Goal: Task Accomplishment & Management: Complete application form

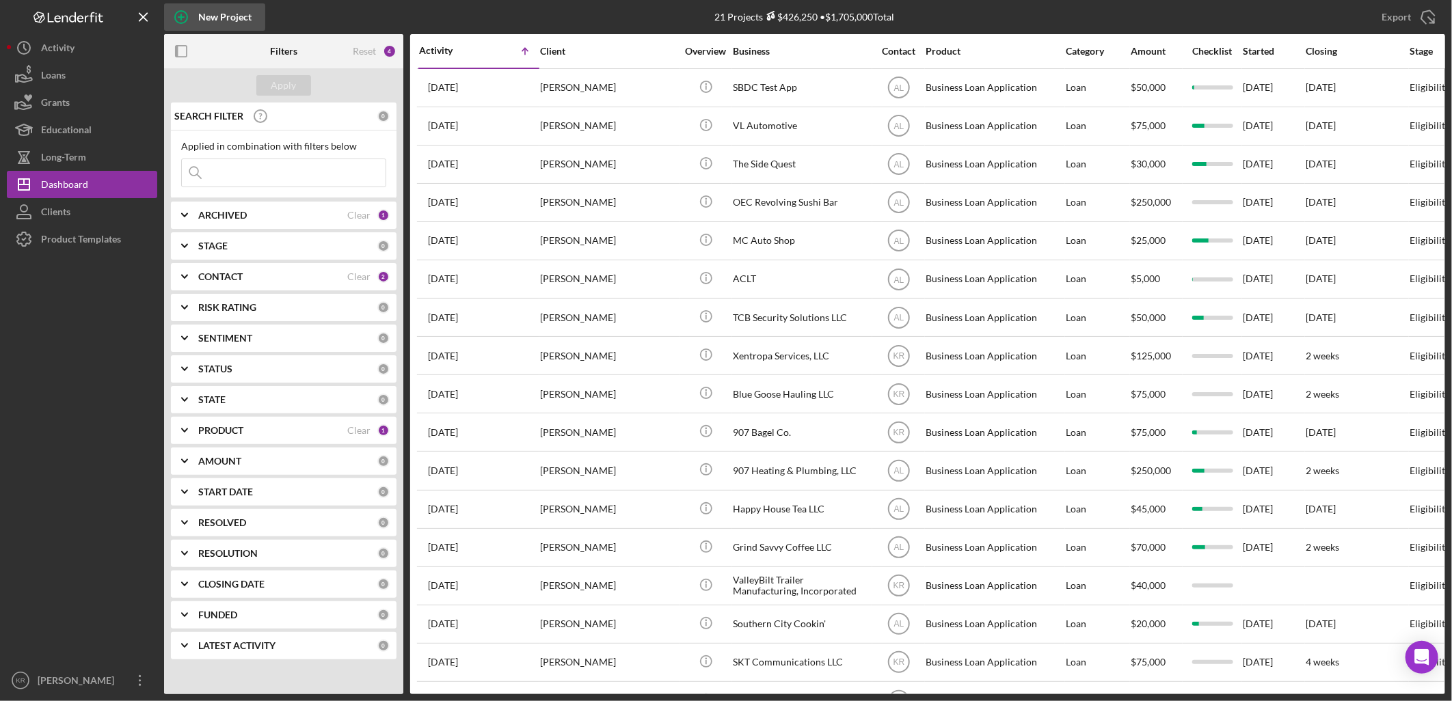
click at [202, 10] on div "New Project" at bounding box center [224, 16] width 53 height 27
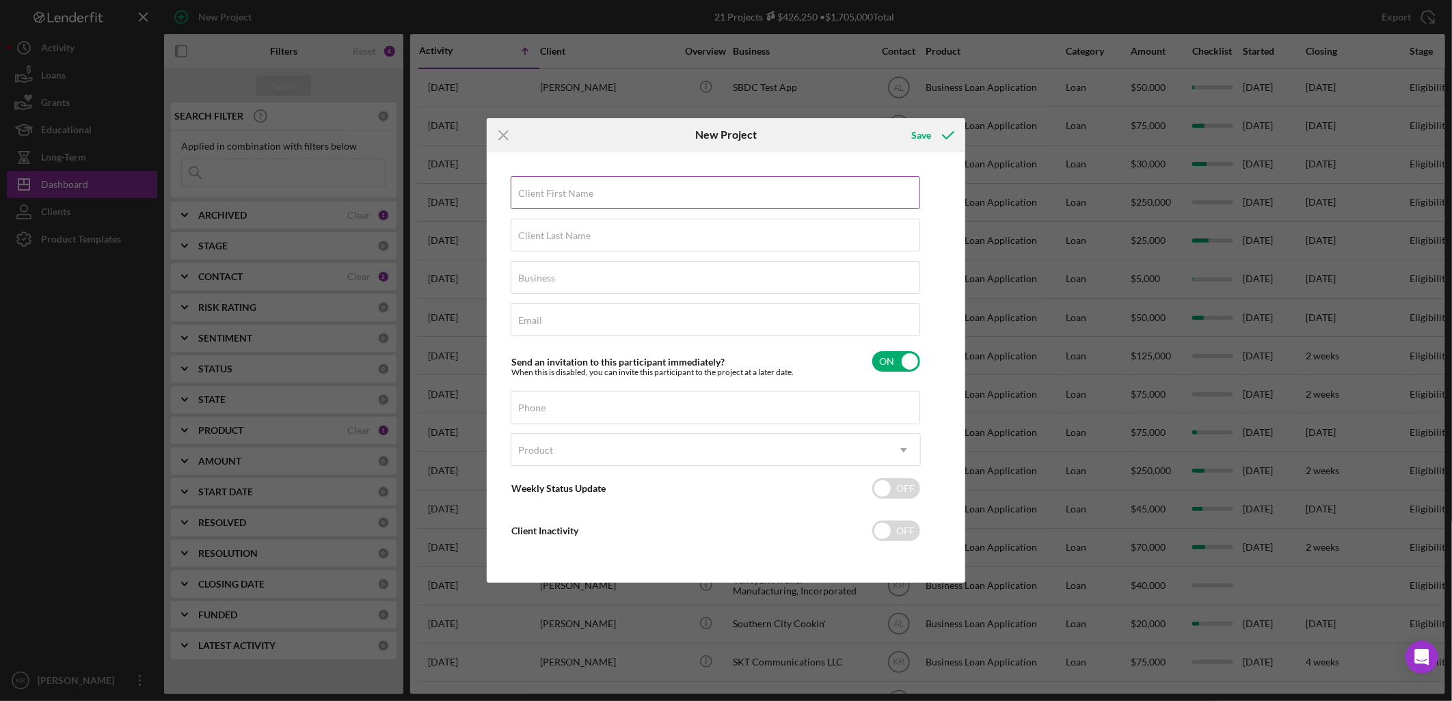
click at [567, 197] on label "Client First Name" at bounding box center [555, 193] width 75 height 11
click at [567, 197] on input "Client First Name" at bounding box center [715, 192] width 409 height 33
type input "[PERSON_NAME]"
type input "Summit Wall Printing"
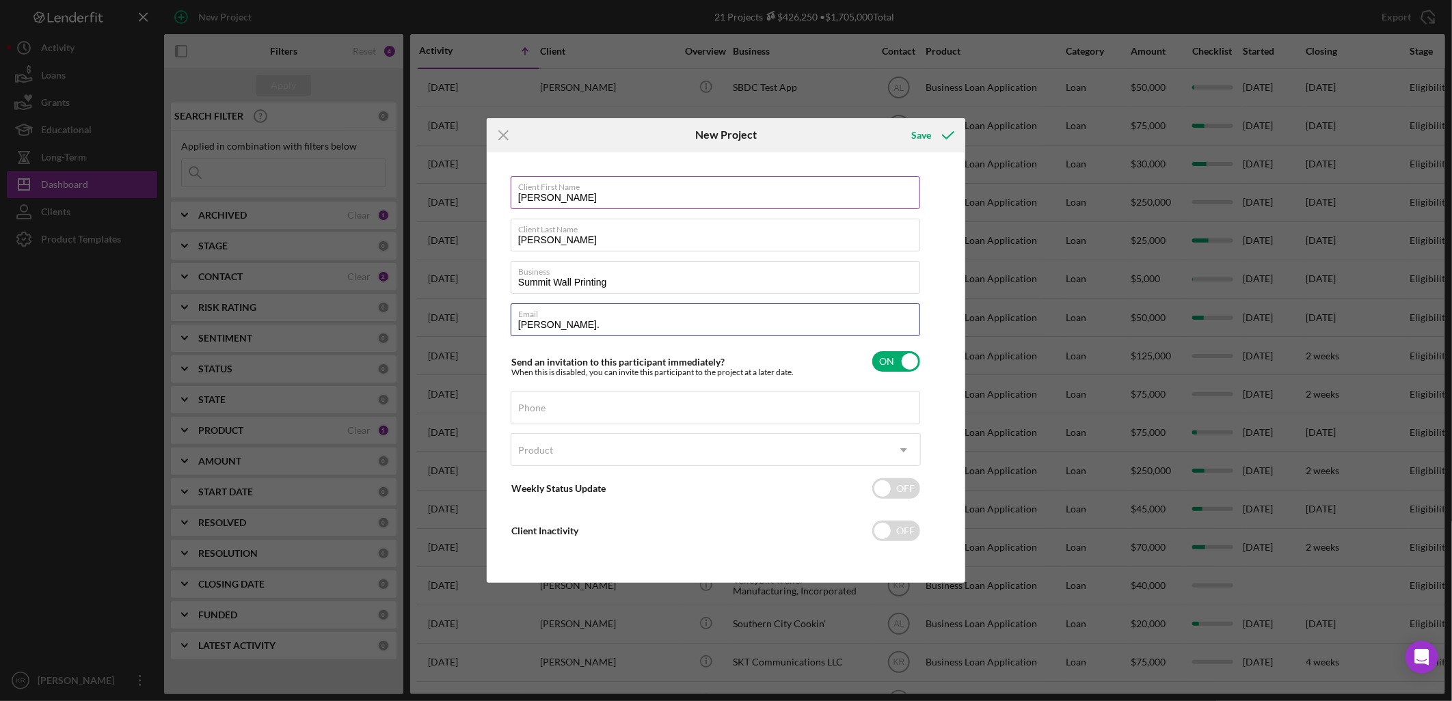
type input "[PERSON_NAME][EMAIL_ADDRESS][DOMAIN_NAME]"
type input "[PHONE_NUMBER]"
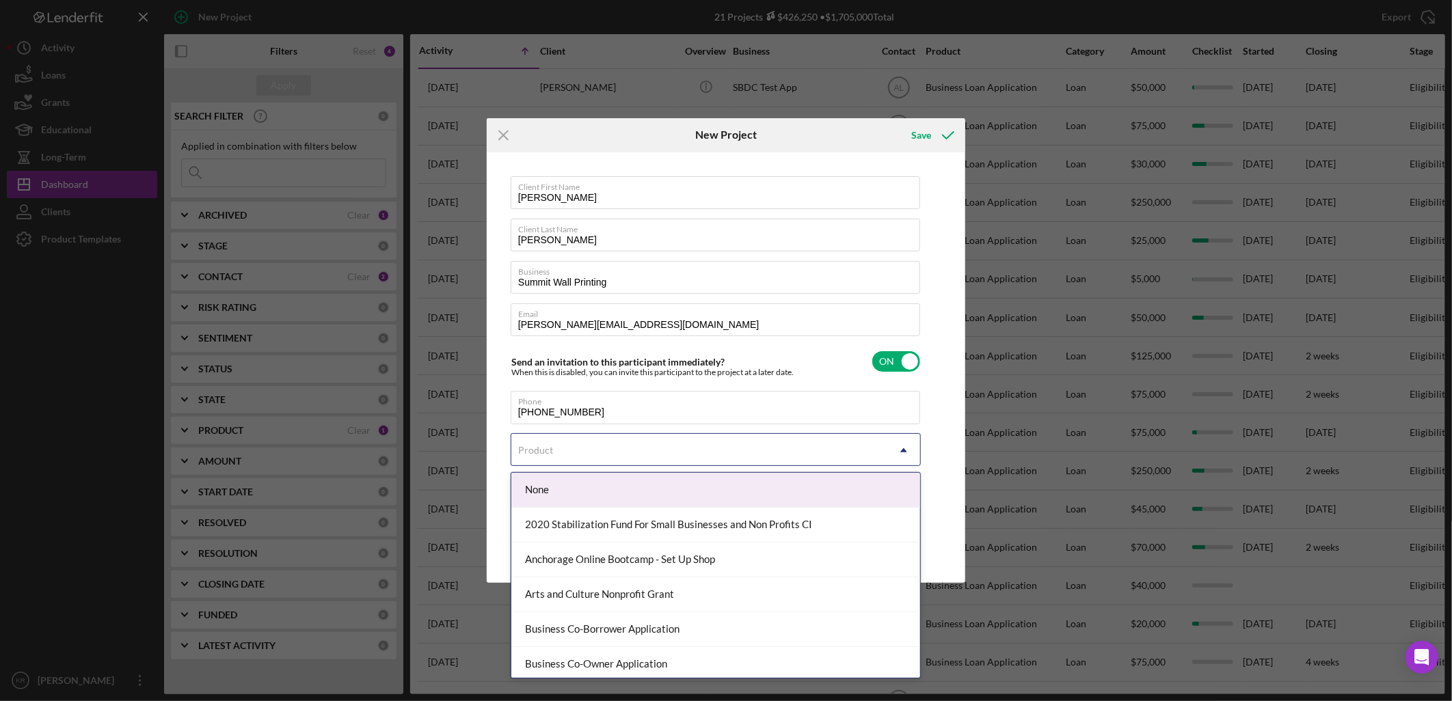
click at [640, 455] on div "Product" at bounding box center [699, 450] width 376 height 31
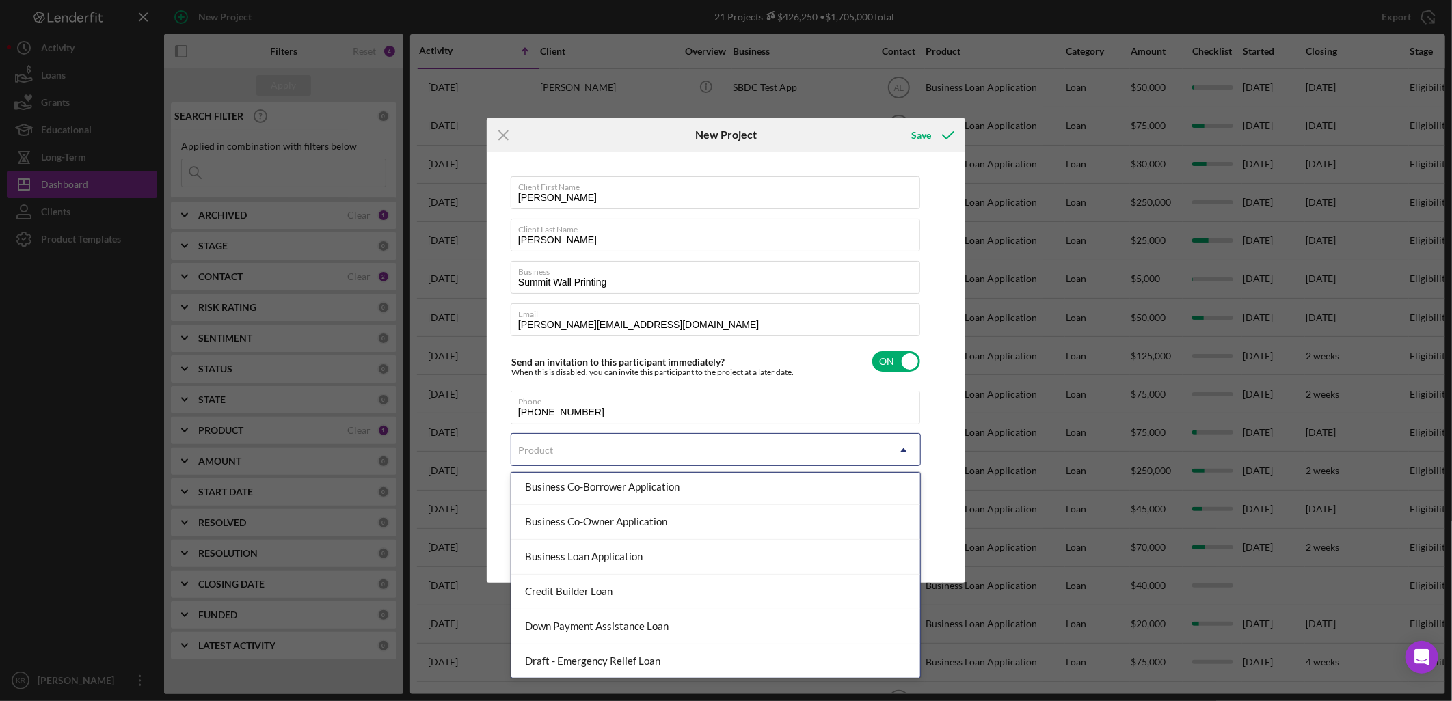
scroll to position [107, 0]
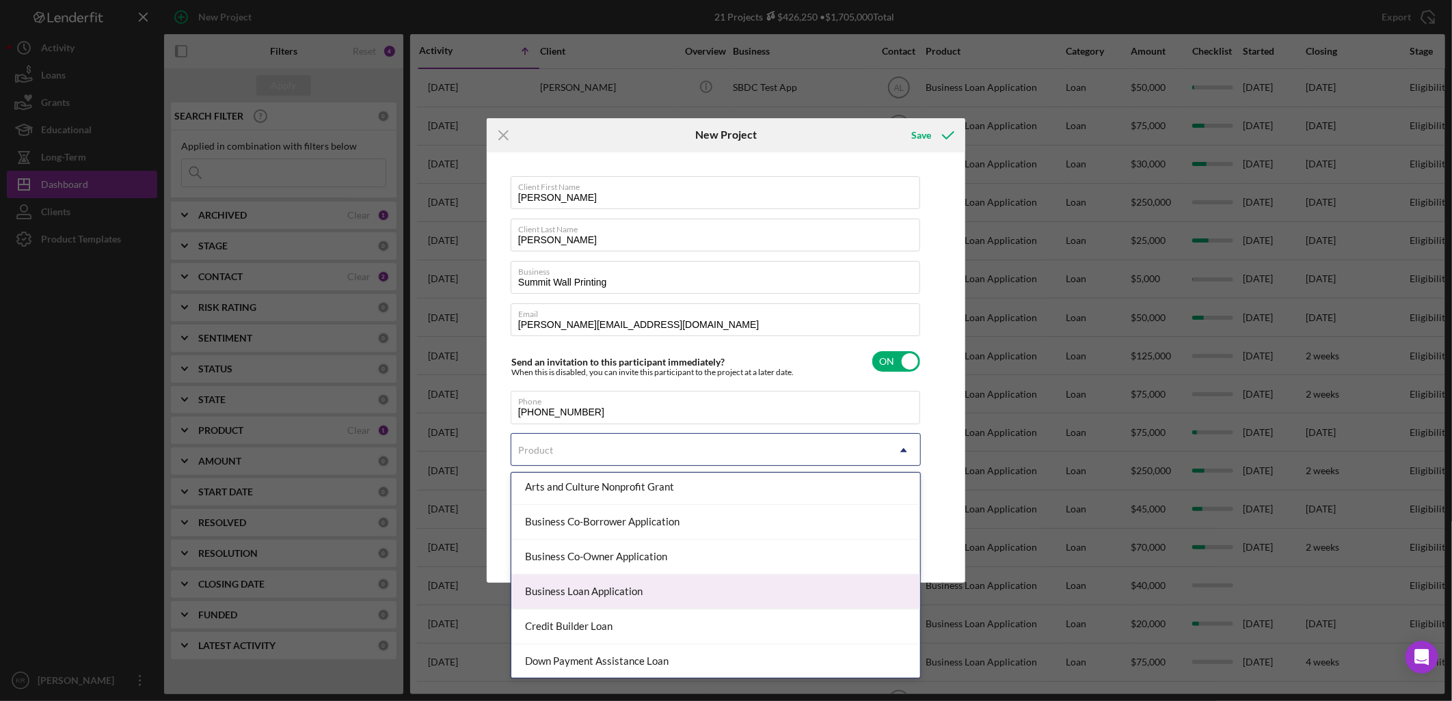
click at [684, 585] on div "Business Loan Application" at bounding box center [715, 592] width 409 height 35
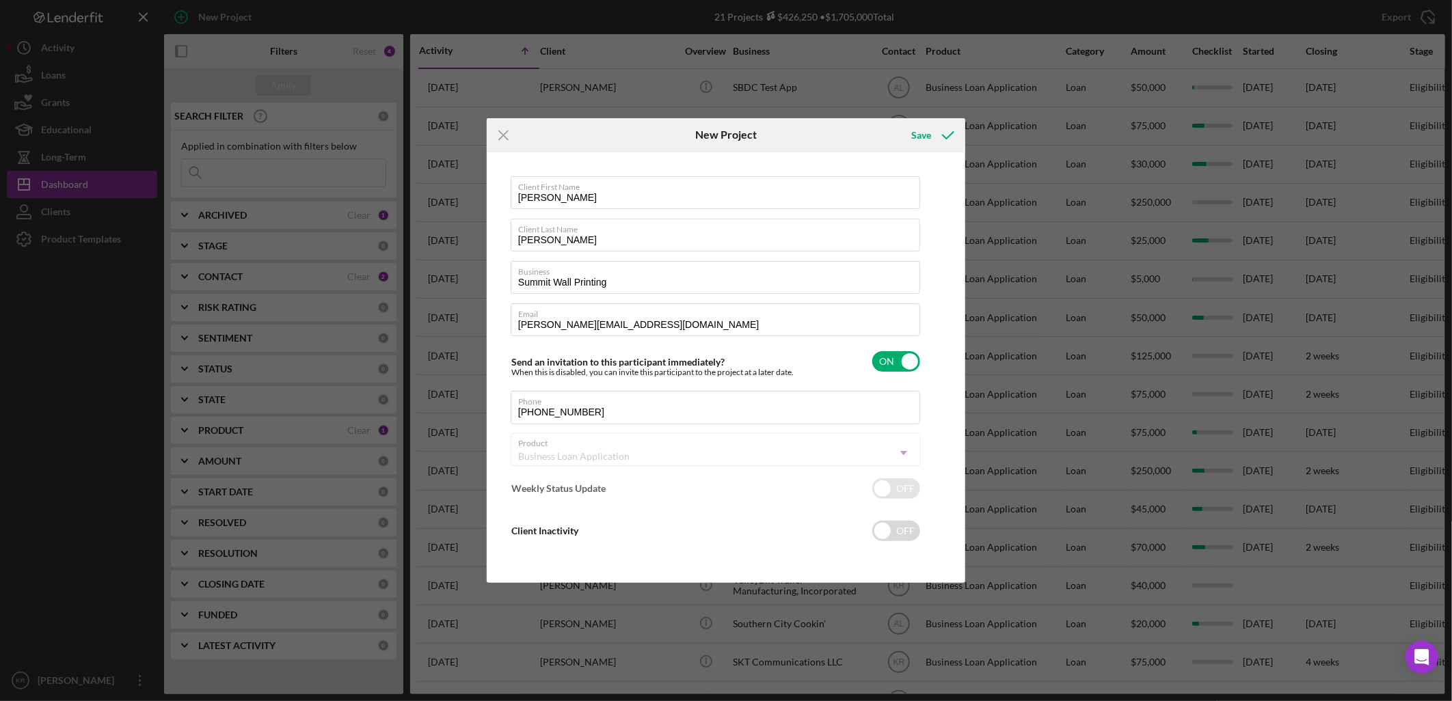
checkbox input "true"
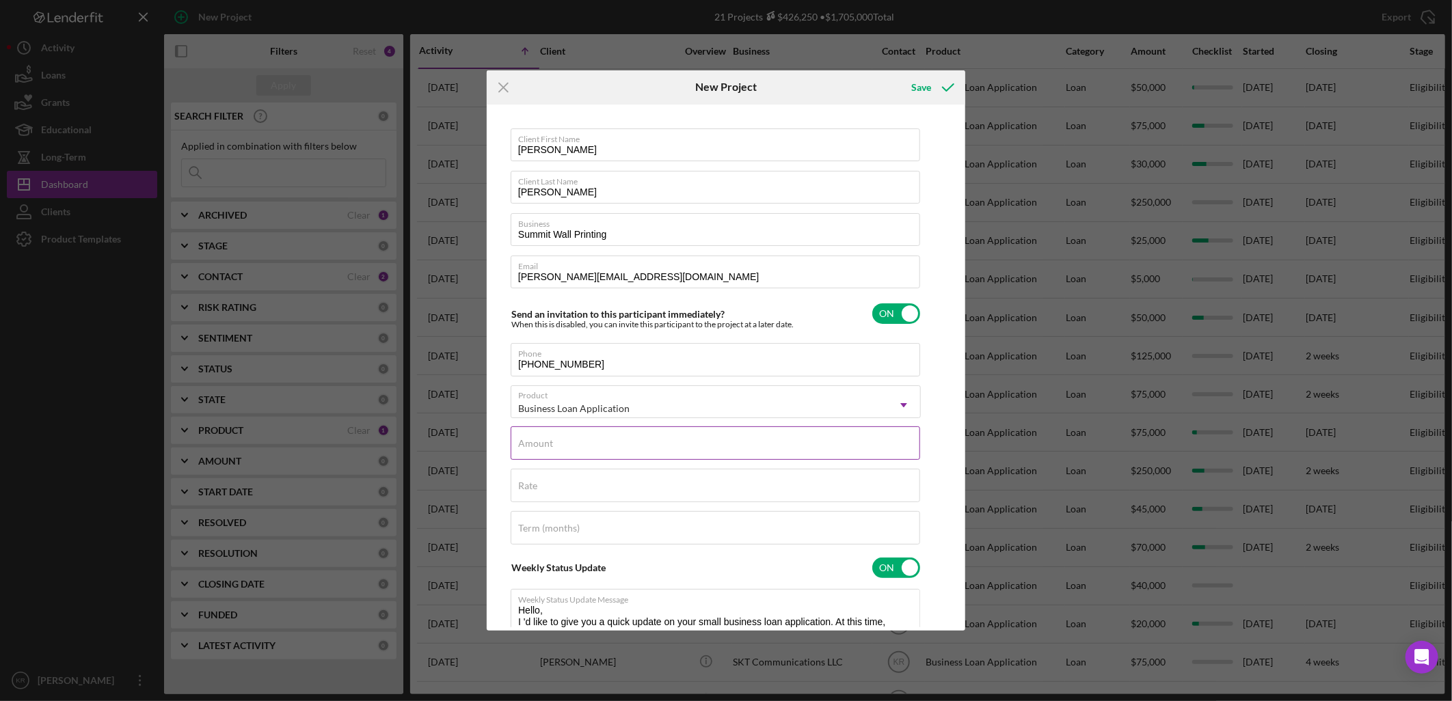
click at [649, 435] on div "Amount" at bounding box center [716, 444] width 410 height 34
type input "$5"
type input "$4"
type input "$50,000.00"
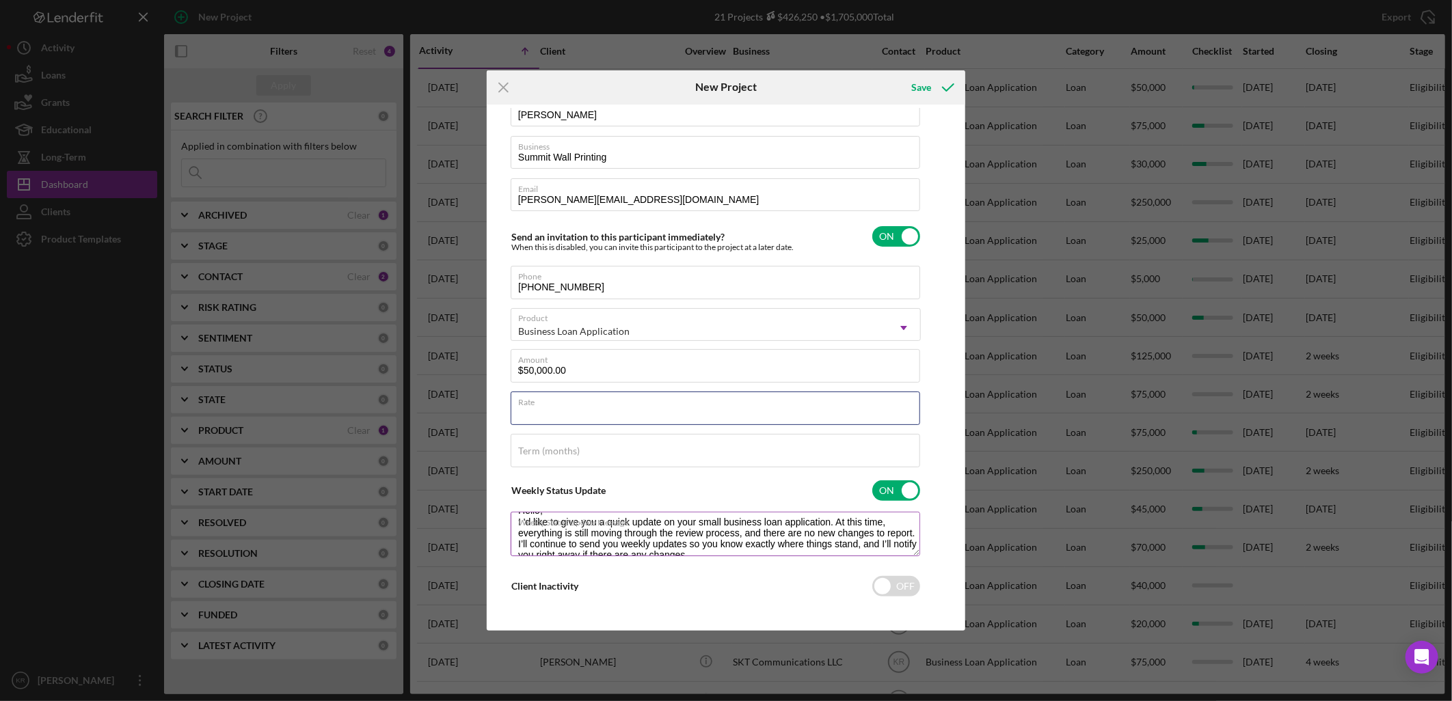
scroll to position [0, 0]
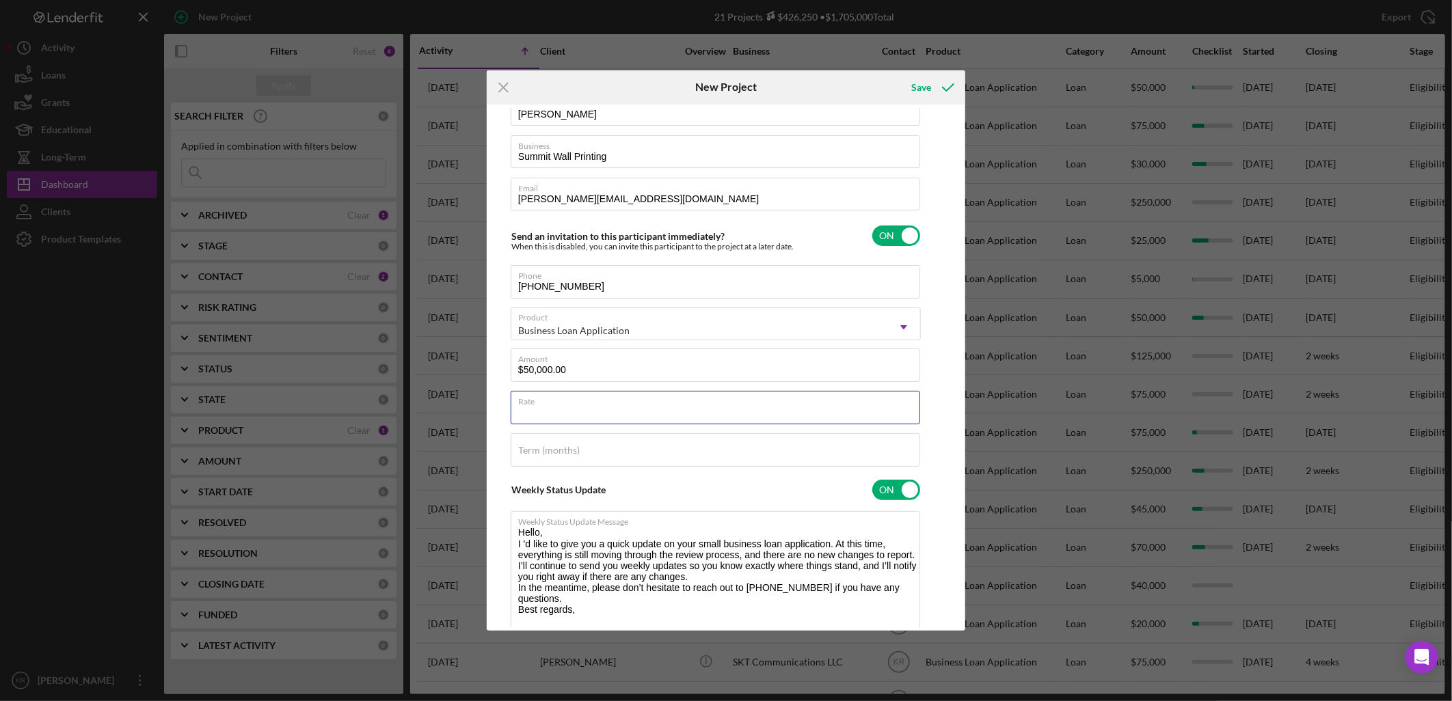
drag, startPoint x: 912, startPoint y: 554, endPoint x: 927, endPoint y: 634, distance: 81.4
click at [932, 645] on div "Icon/Menu Close New Project Save Client First Name [PERSON_NAME] Client Last Na…" at bounding box center [726, 350] width 1452 height 701
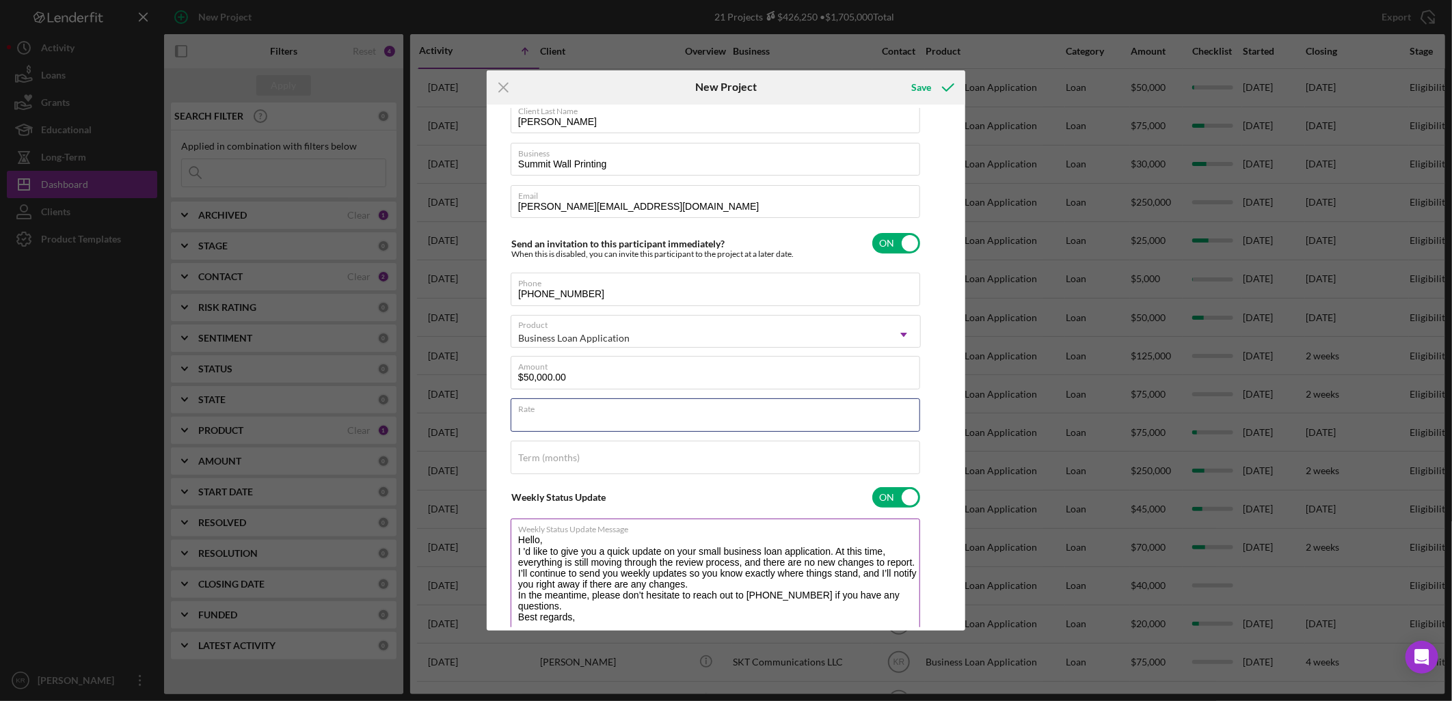
scroll to position [168, 0]
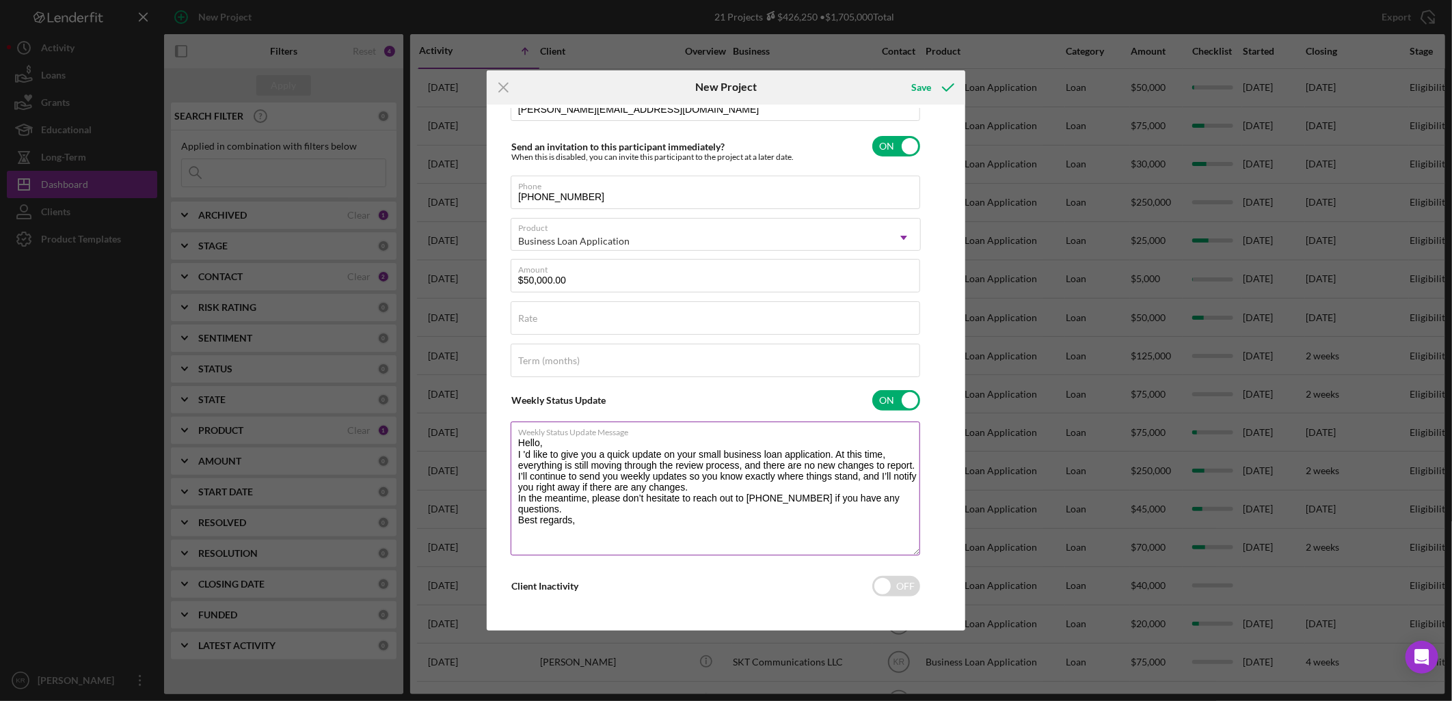
click at [536, 535] on textarea "Hello, I 'd like to give you a quick update on your small business loan applica…" at bounding box center [715, 489] width 409 height 134
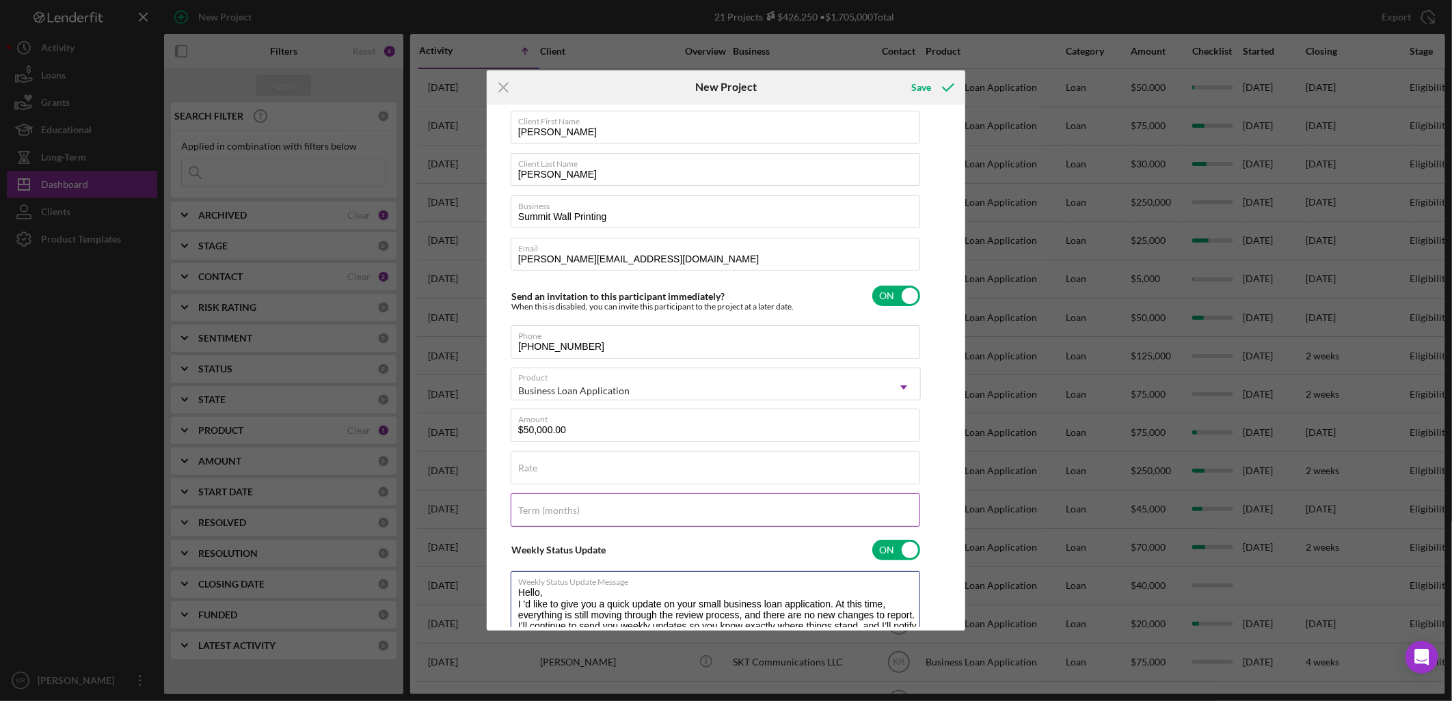
scroll to position [0, 0]
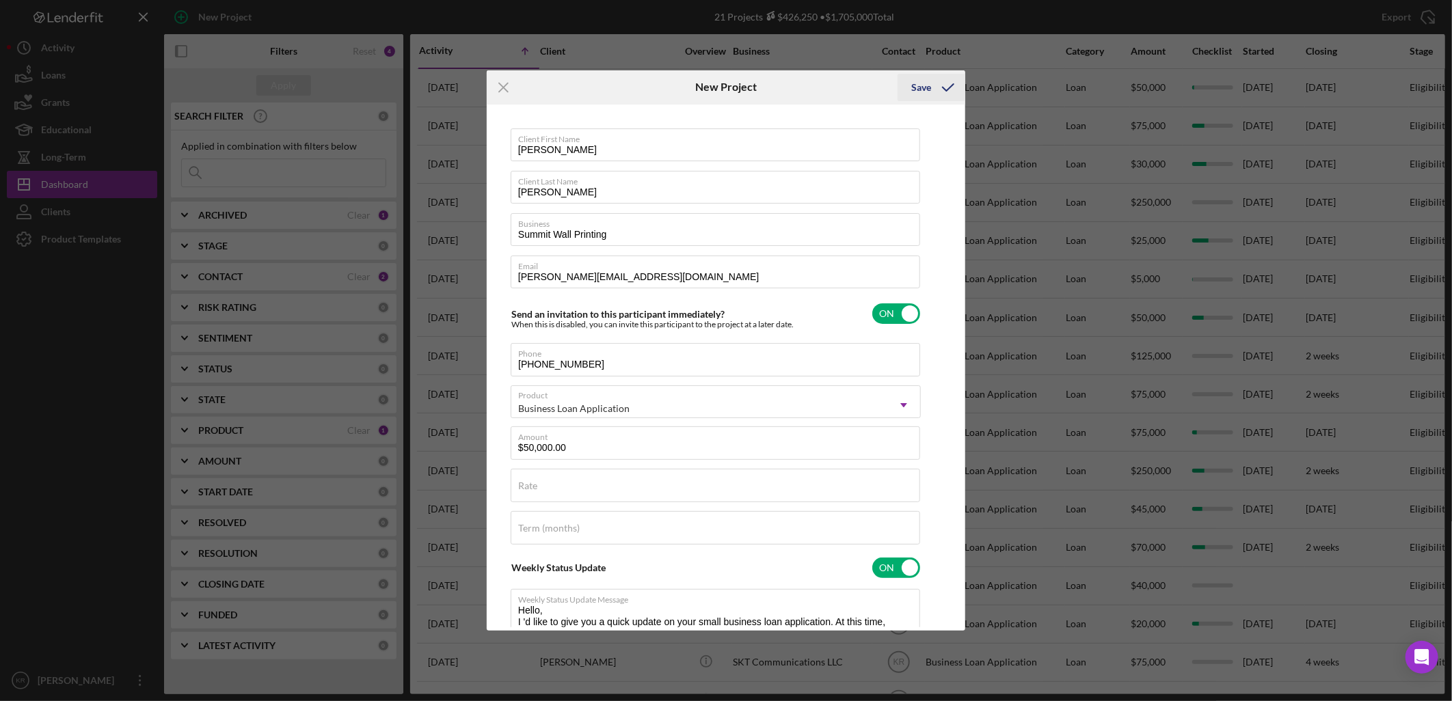
click at [935, 85] on icon "submit" at bounding box center [948, 87] width 34 height 34
checkbox input "false"
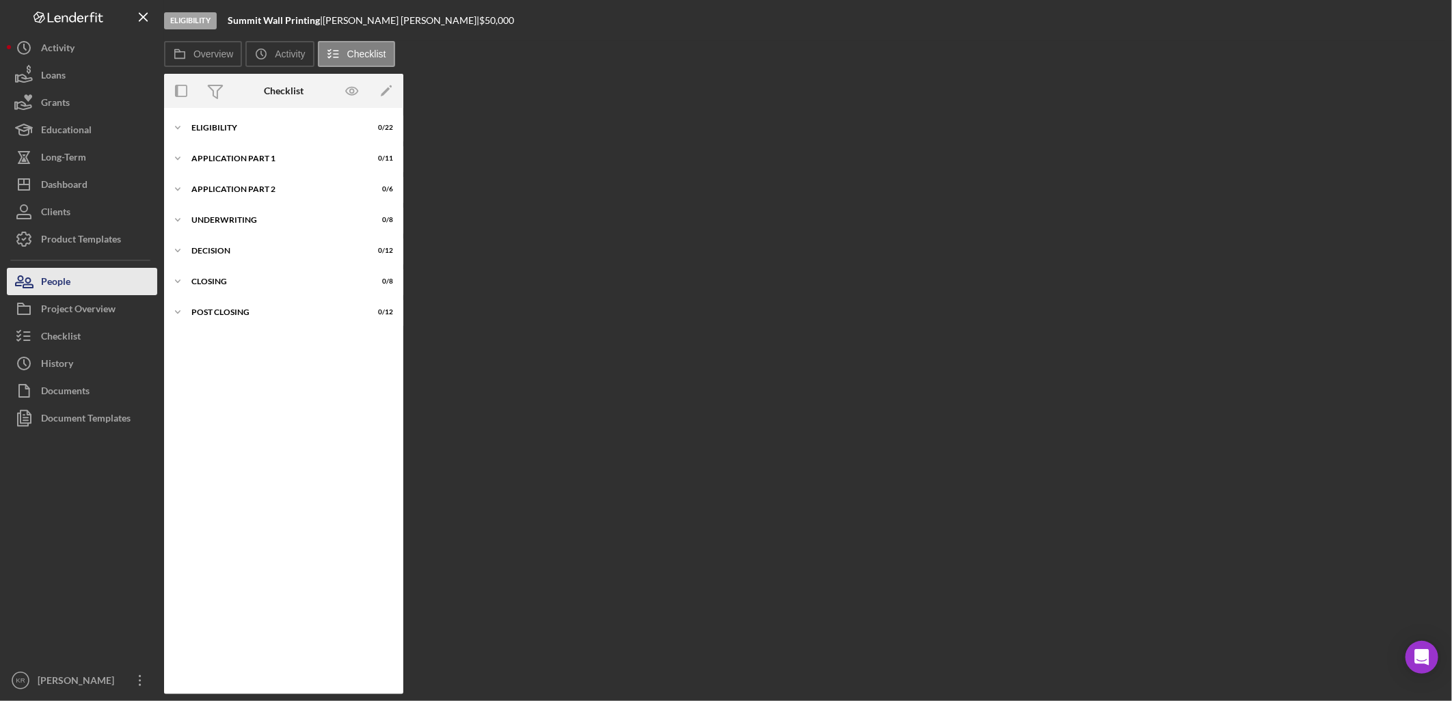
click at [90, 275] on button "People" at bounding box center [82, 281] width 150 height 27
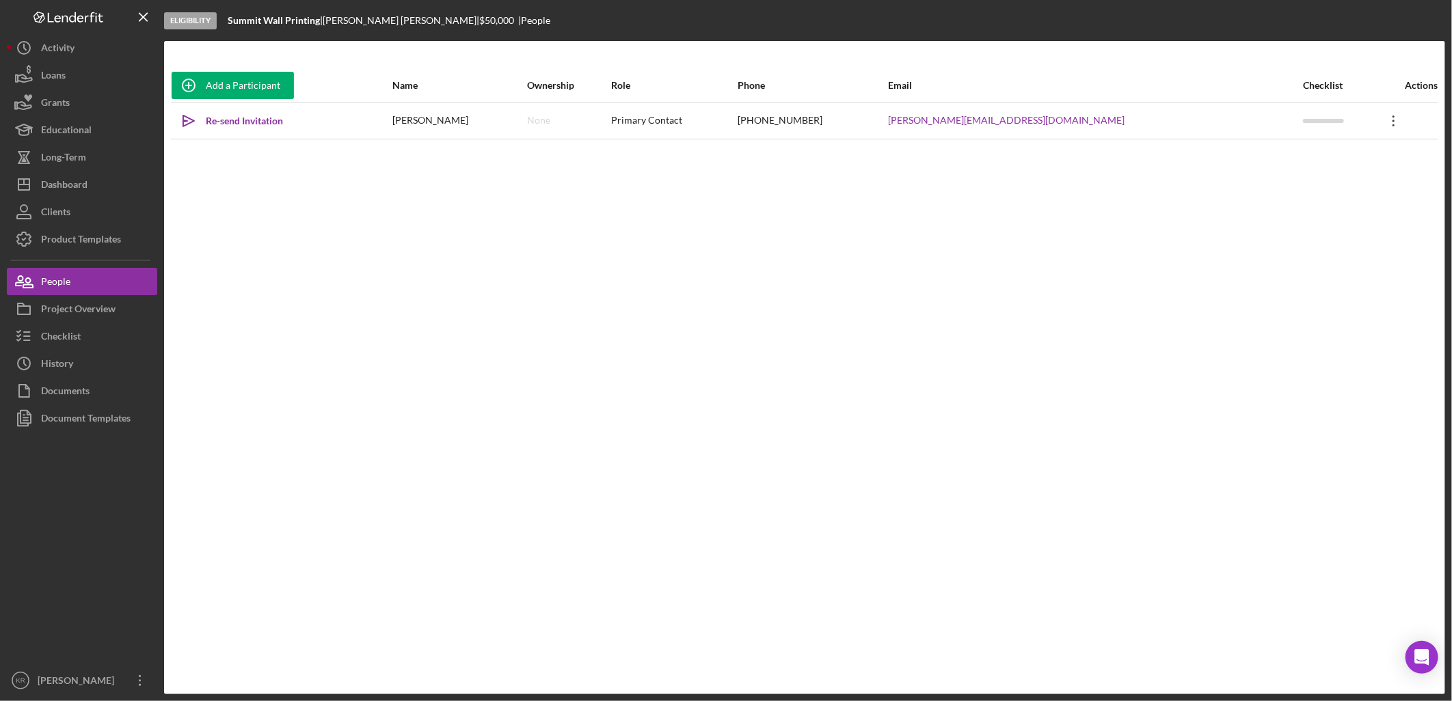
click at [1377, 131] on icon "Icon/Overflow" at bounding box center [1394, 121] width 34 height 34
click at [1308, 180] on button "Icon/Link Get Invitation Link" at bounding box center [1318, 184] width 150 height 27
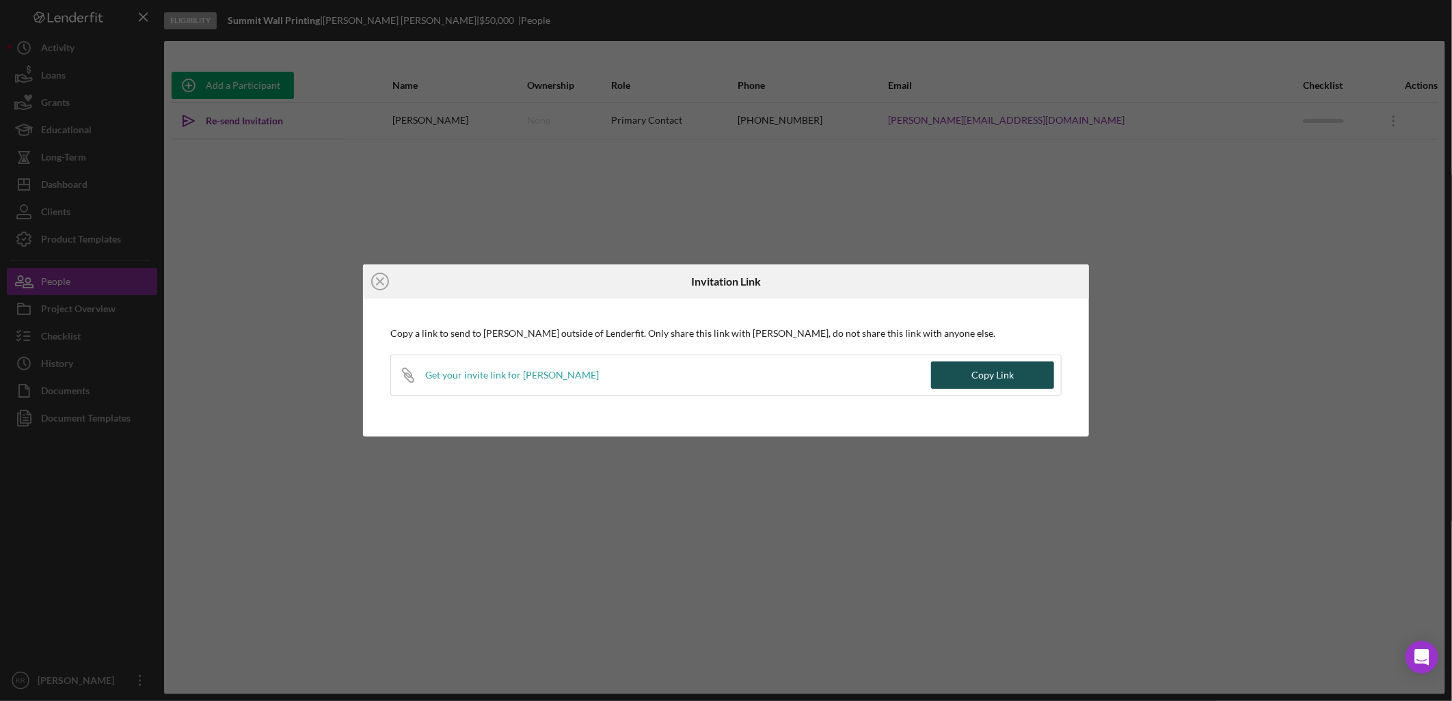
click at [1010, 364] on div "Copy Link" at bounding box center [992, 375] width 42 height 27
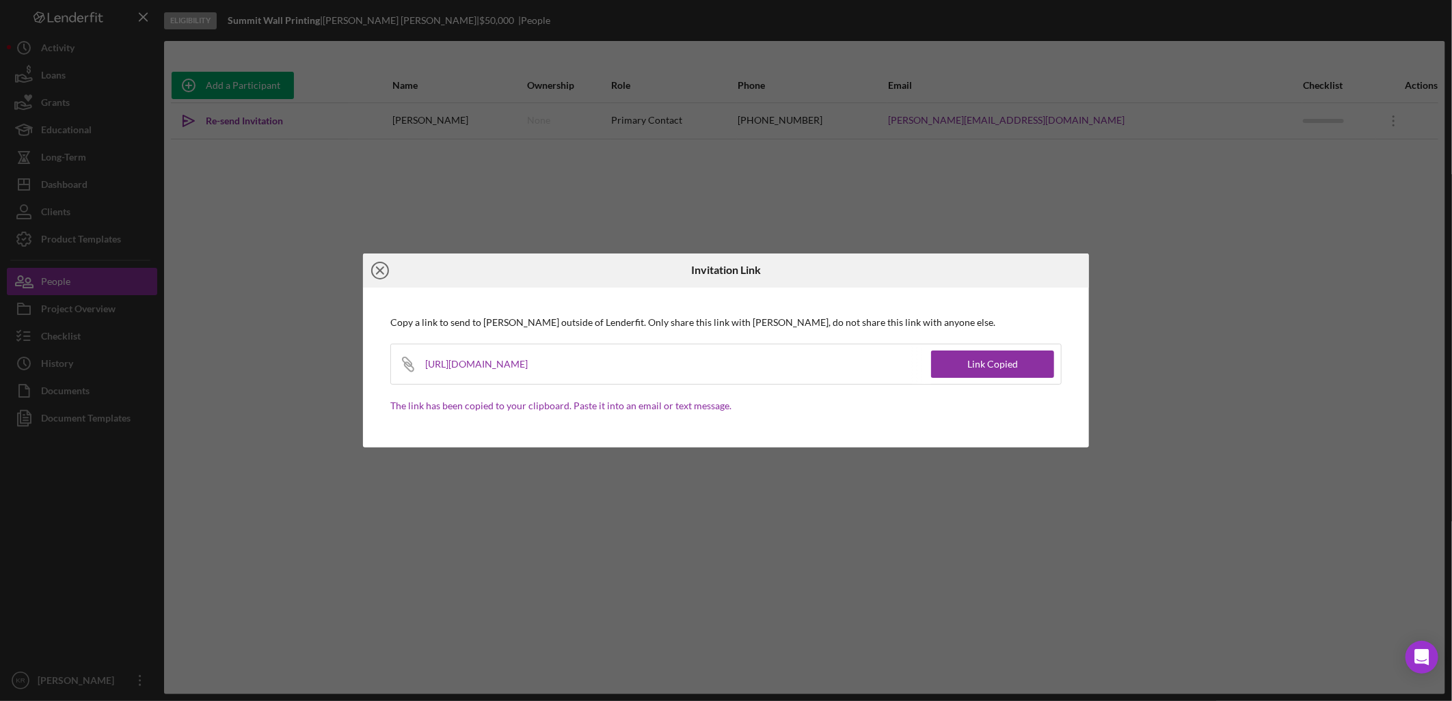
click at [373, 263] on icon "Icon/Close" at bounding box center [380, 271] width 34 height 34
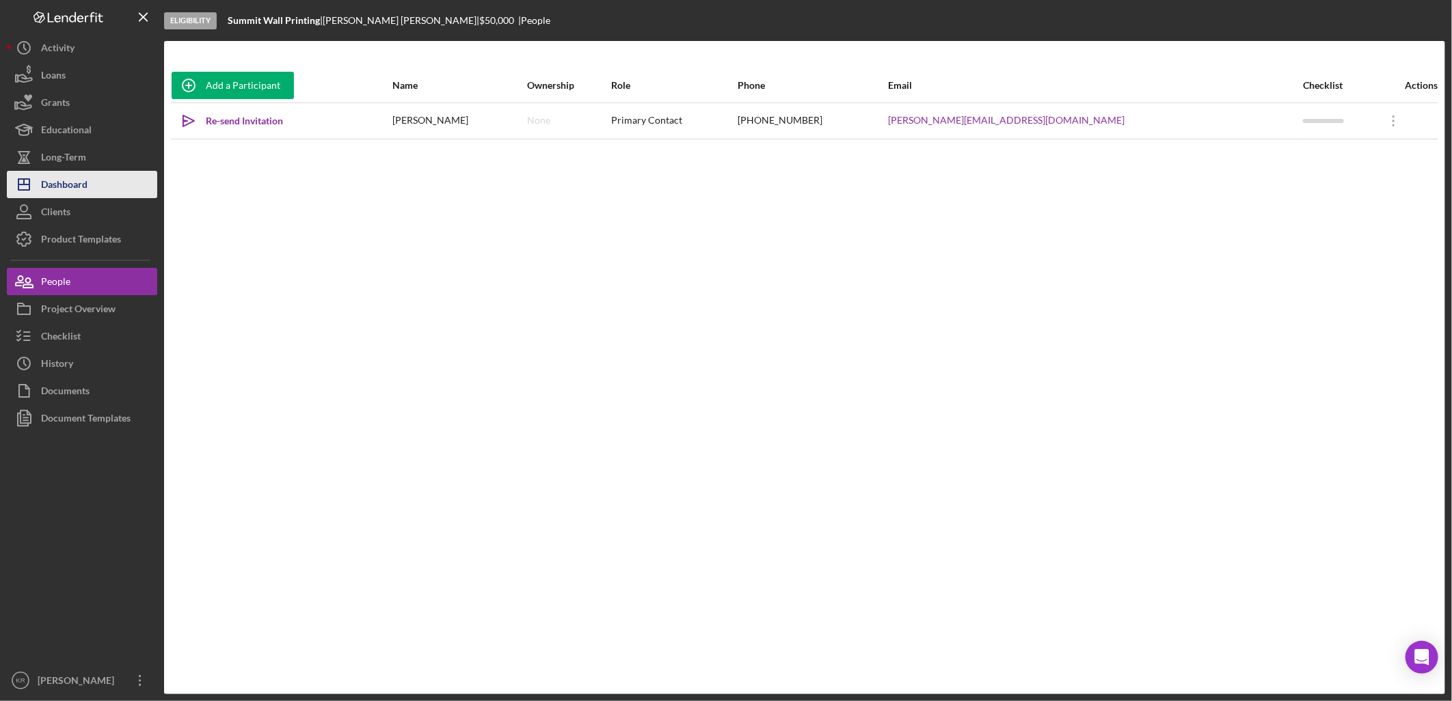
click at [139, 185] on button "Icon/Dashboard Dashboard" at bounding box center [82, 184] width 150 height 27
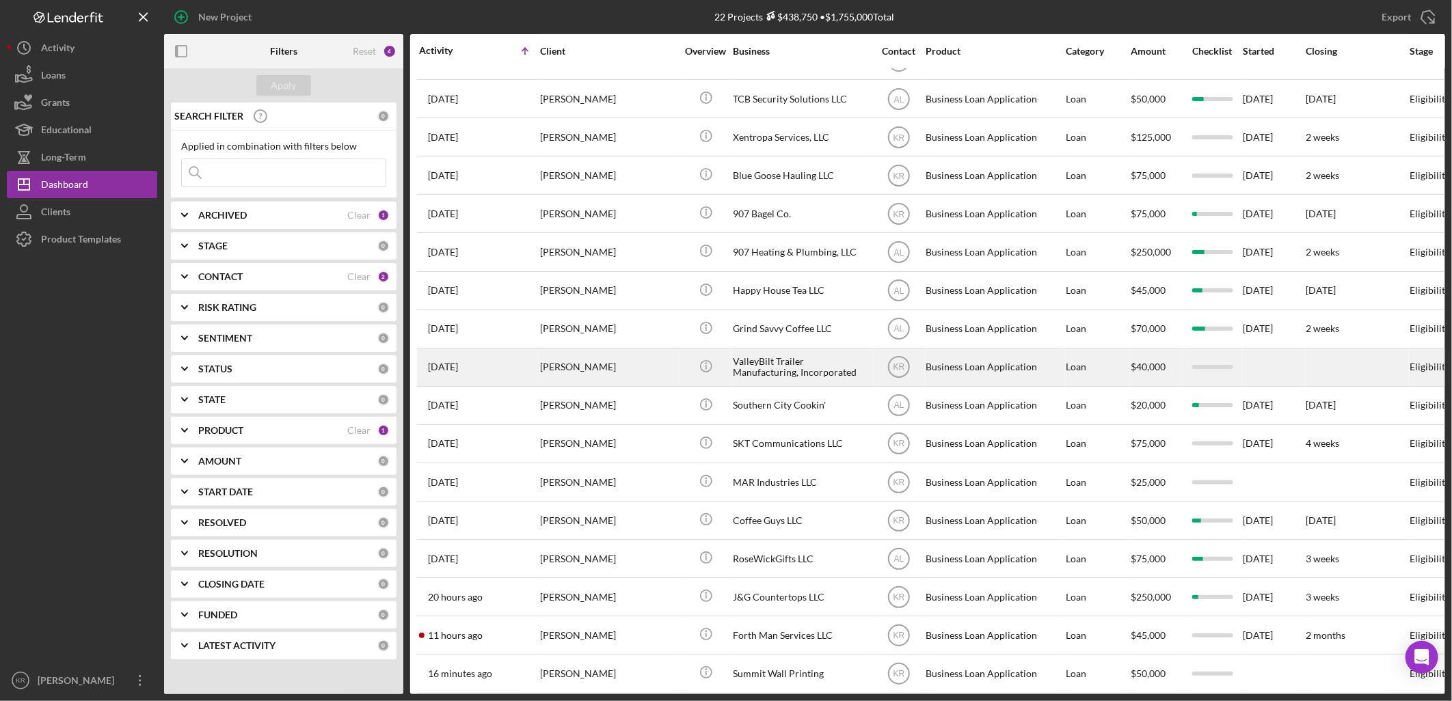
scroll to position [228, 0]
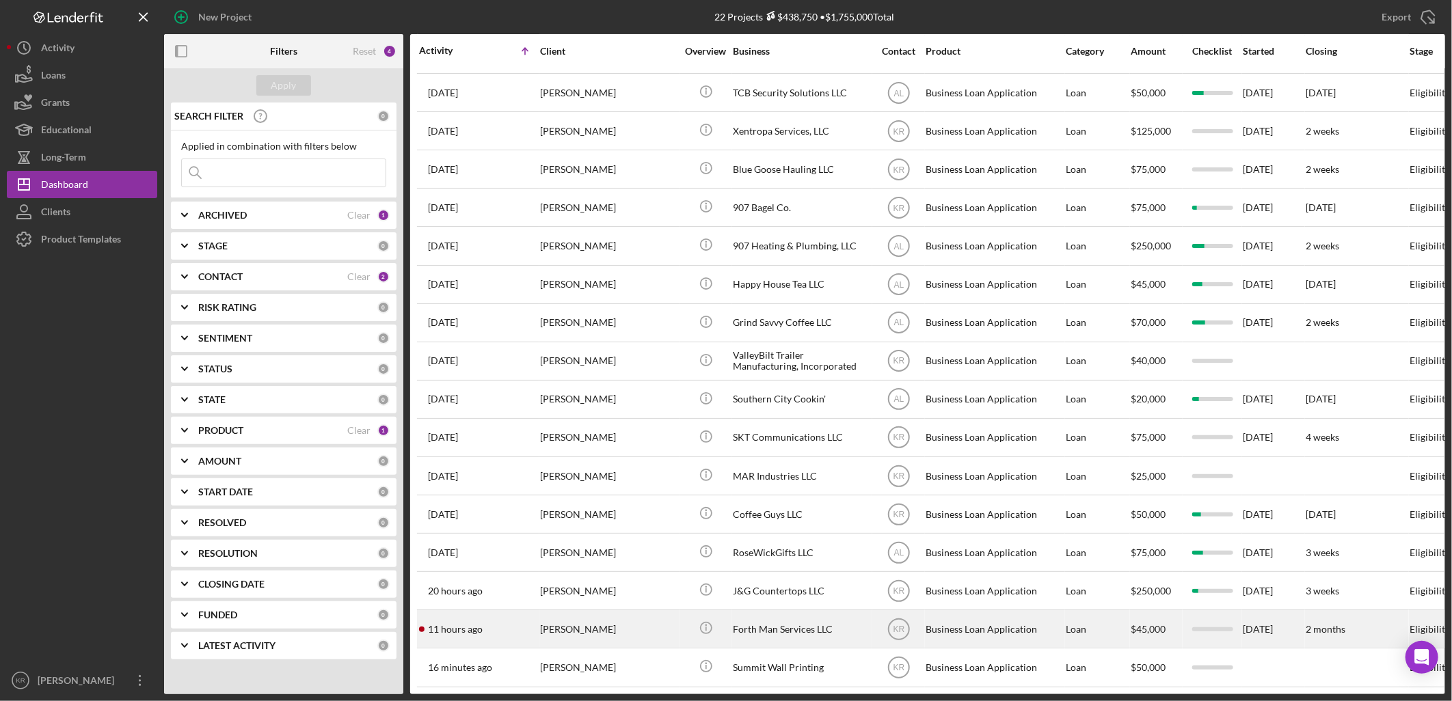
click at [569, 623] on div "[PERSON_NAME]" at bounding box center [608, 629] width 137 height 36
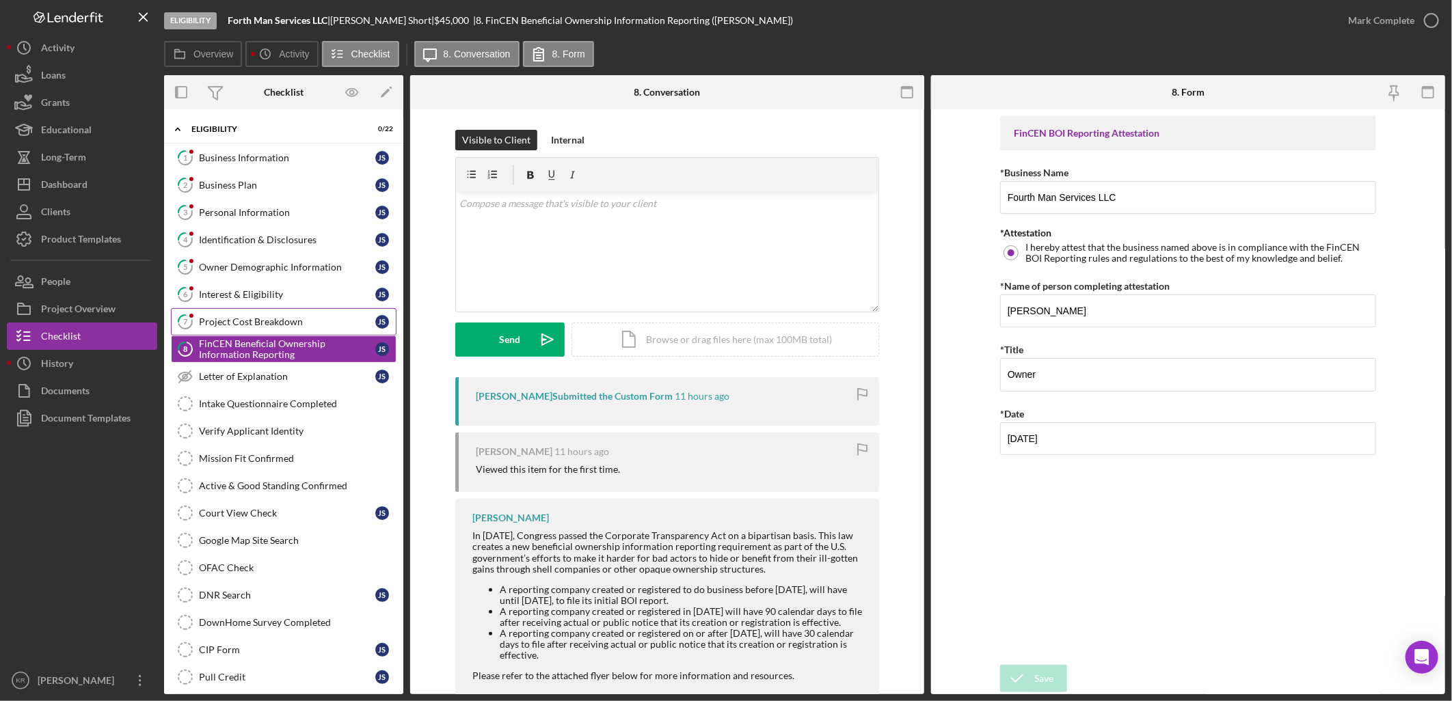
click at [234, 330] on link "7 Project Cost Breakdown [PERSON_NAME]" at bounding box center [284, 321] width 226 height 27
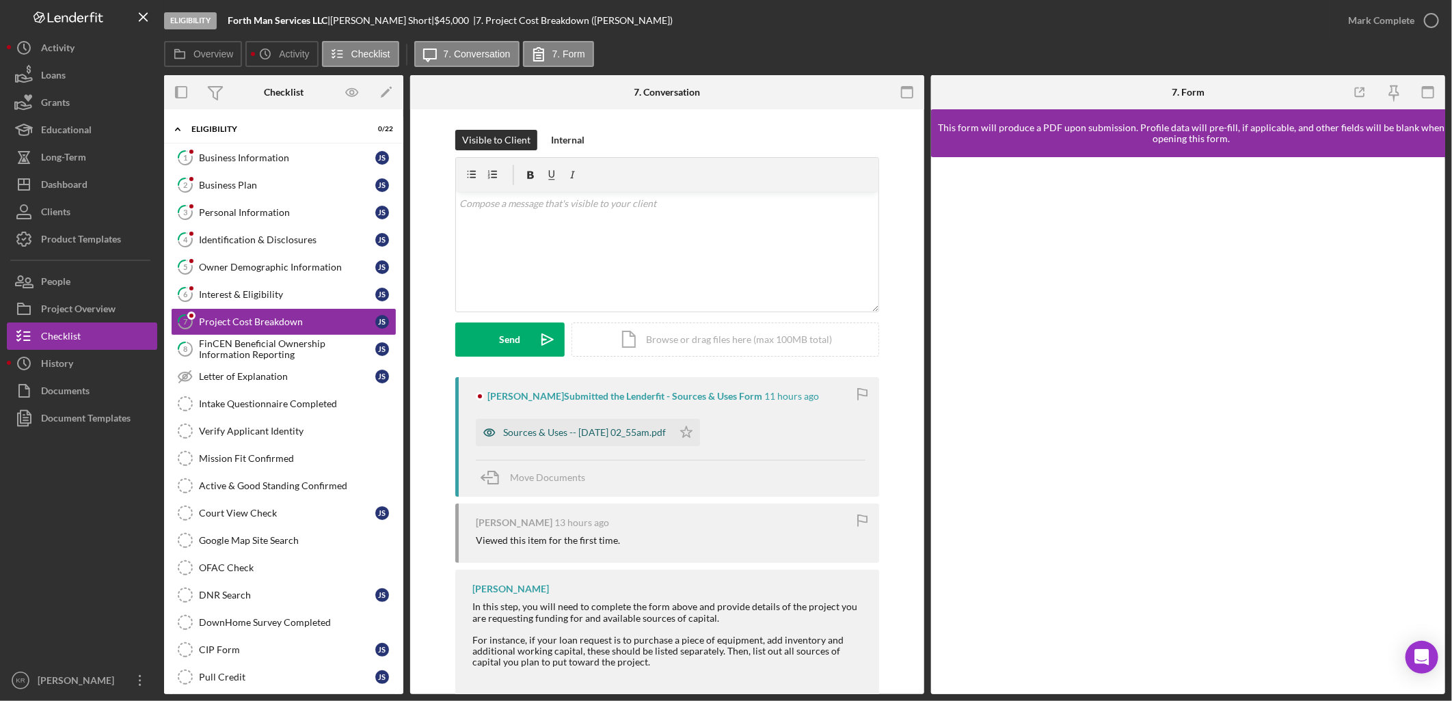
click at [539, 431] on div "Sources & Uses -- [DATE] 02_55am.pdf" at bounding box center [584, 432] width 163 height 11
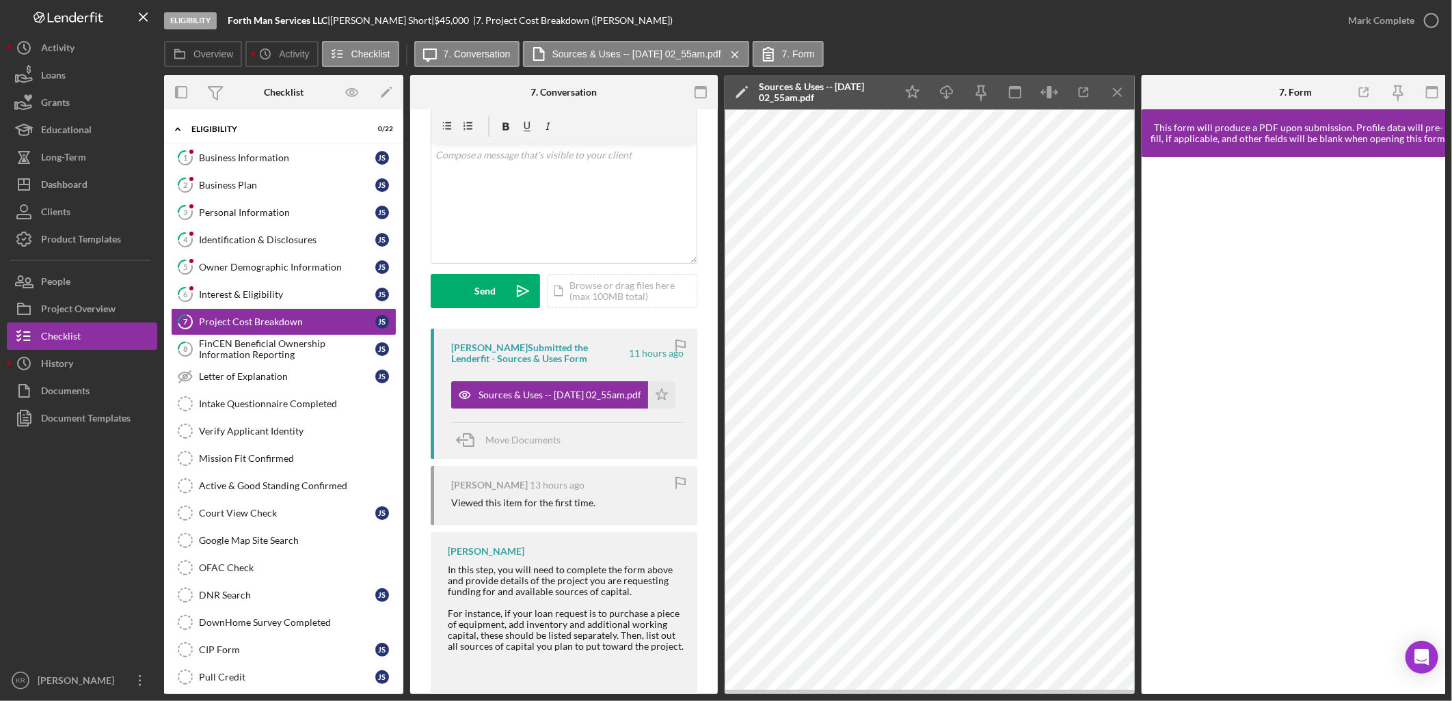
scroll to position [98, 0]
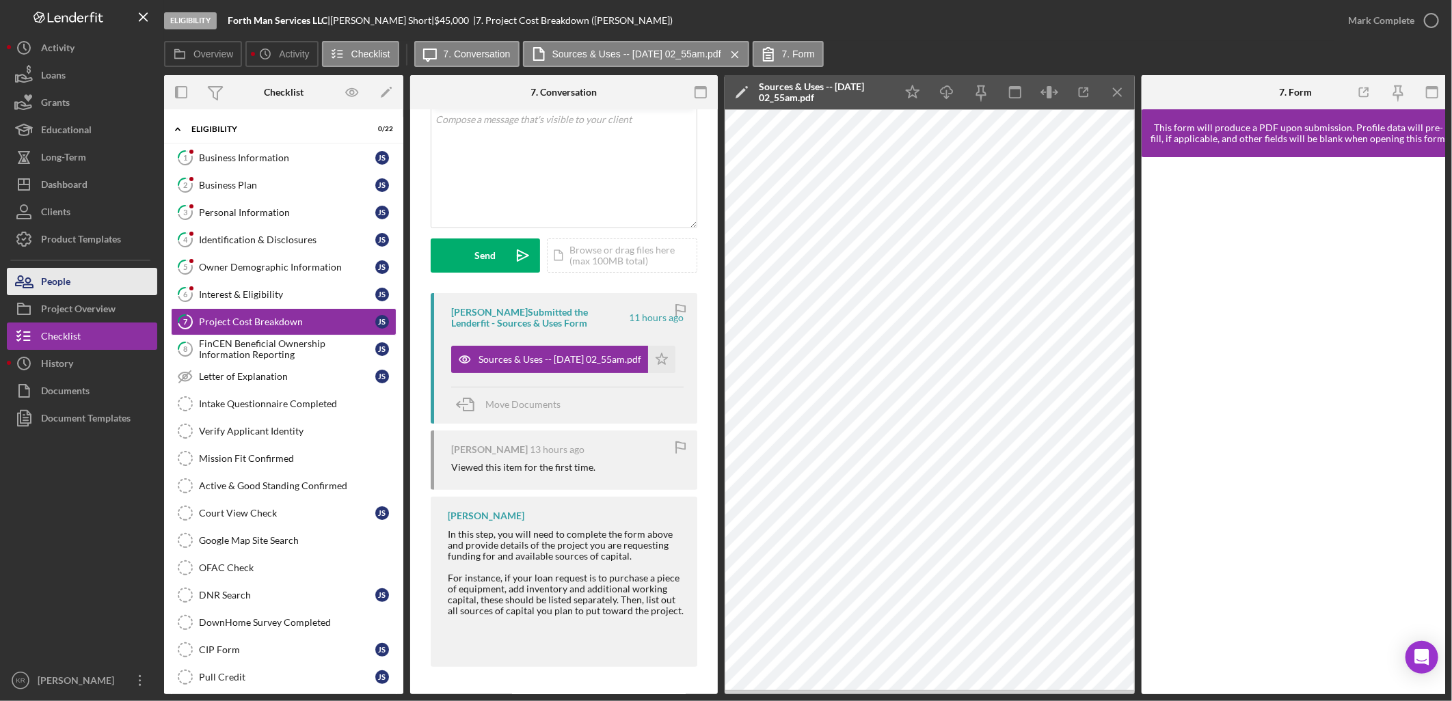
click at [116, 286] on button "People" at bounding box center [82, 281] width 150 height 27
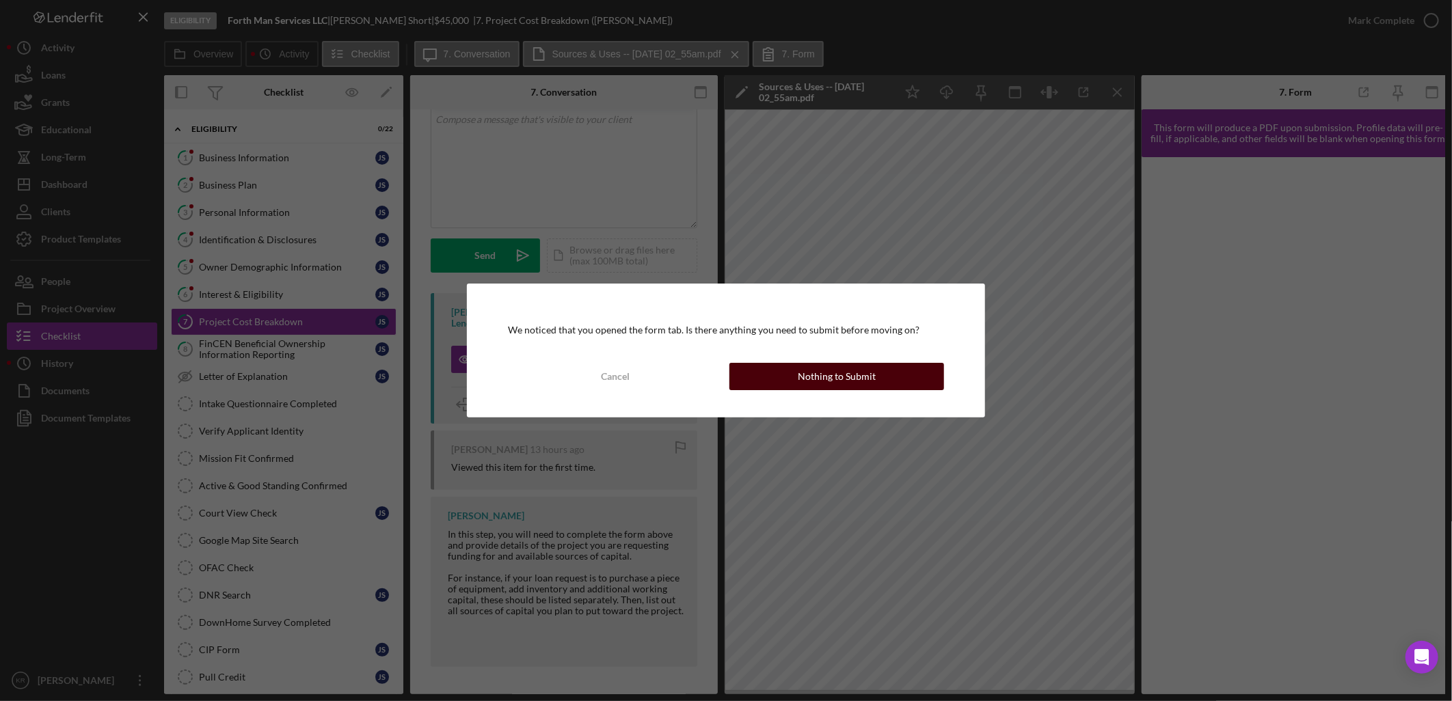
click at [834, 380] on div "Nothing to Submit" at bounding box center [837, 376] width 78 height 27
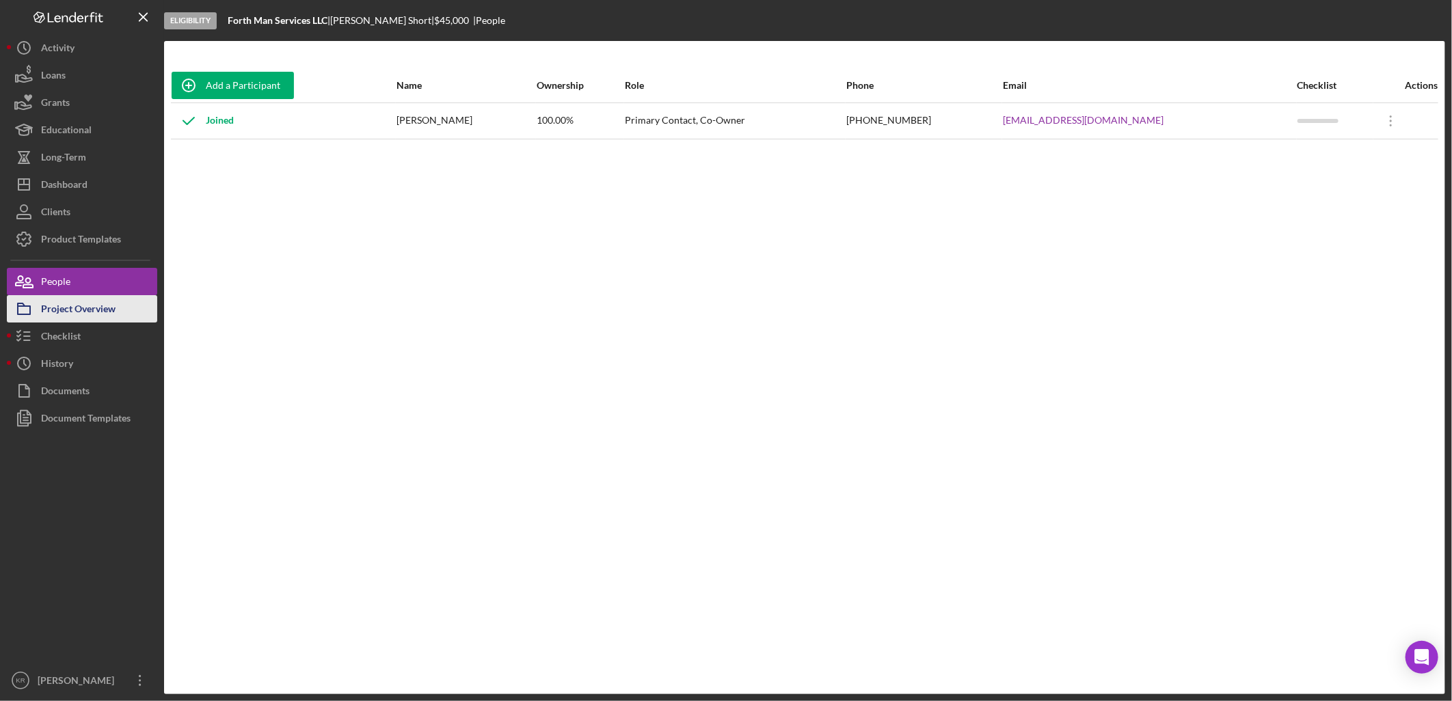
click at [110, 306] on div "Project Overview" at bounding box center [78, 310] width 75 height 31
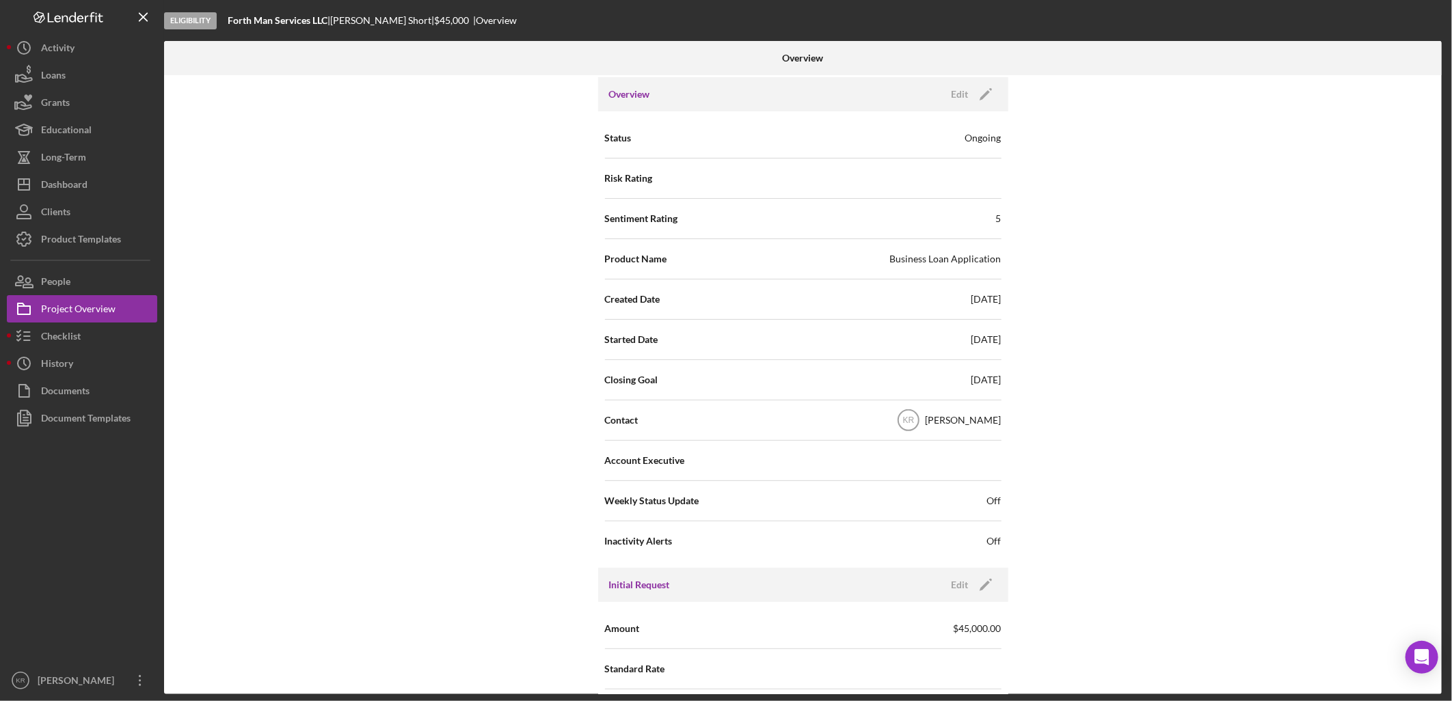
scroll to position [304, 0]
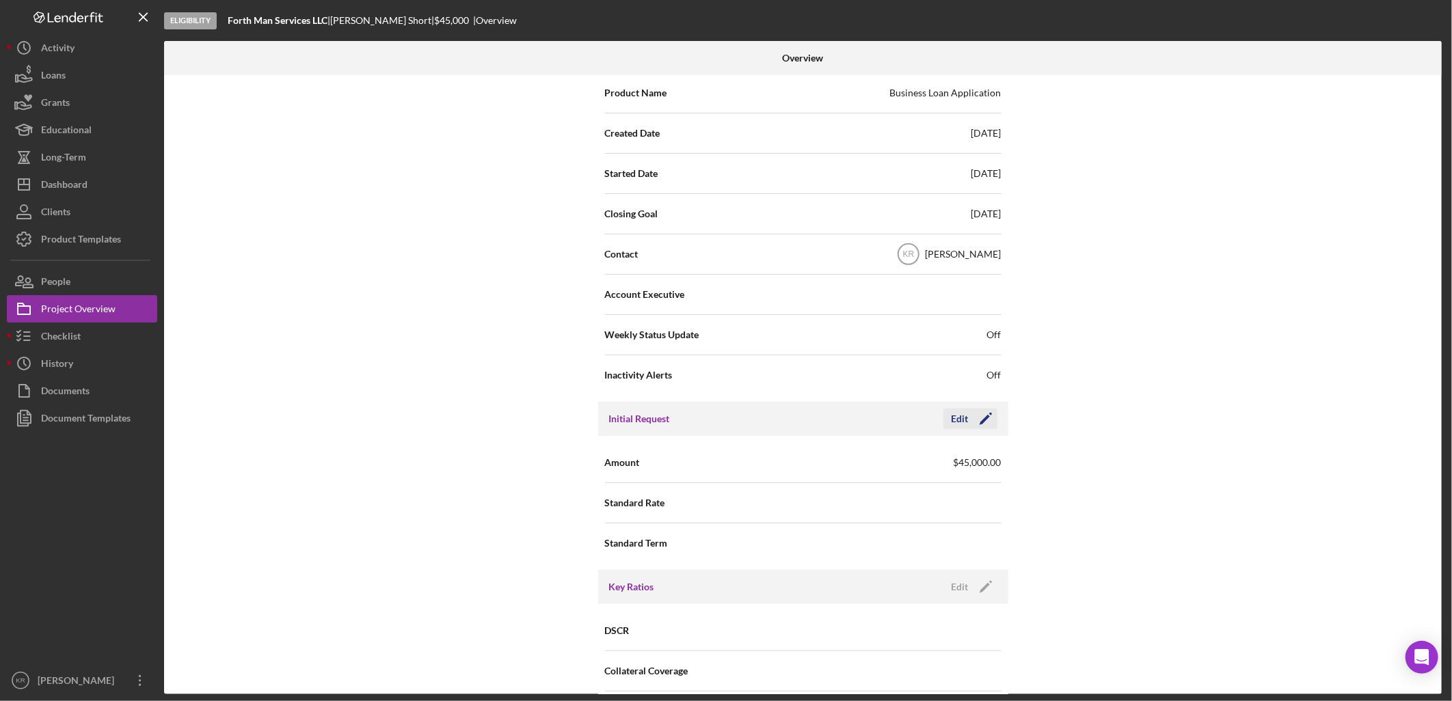
click at [986, 420] on icon "Icon/Edit" at bounding box center [986, 419] width 34 height 34
drag, startPoint x: 901, startPoint y: 459, endPoint x: 299, endPoint y: 422, distance: 602.7
click at [365, 429] on div "Internal Workflow Stage Eligibility Icon/Dropdown Arrow Archive (can unarchive …" at bounding box center [803, 384] width 1278 height 619
type input "$96,000"
click at [972, 412] on div "Save" at bounding box center [974, 419] width 19 height 21
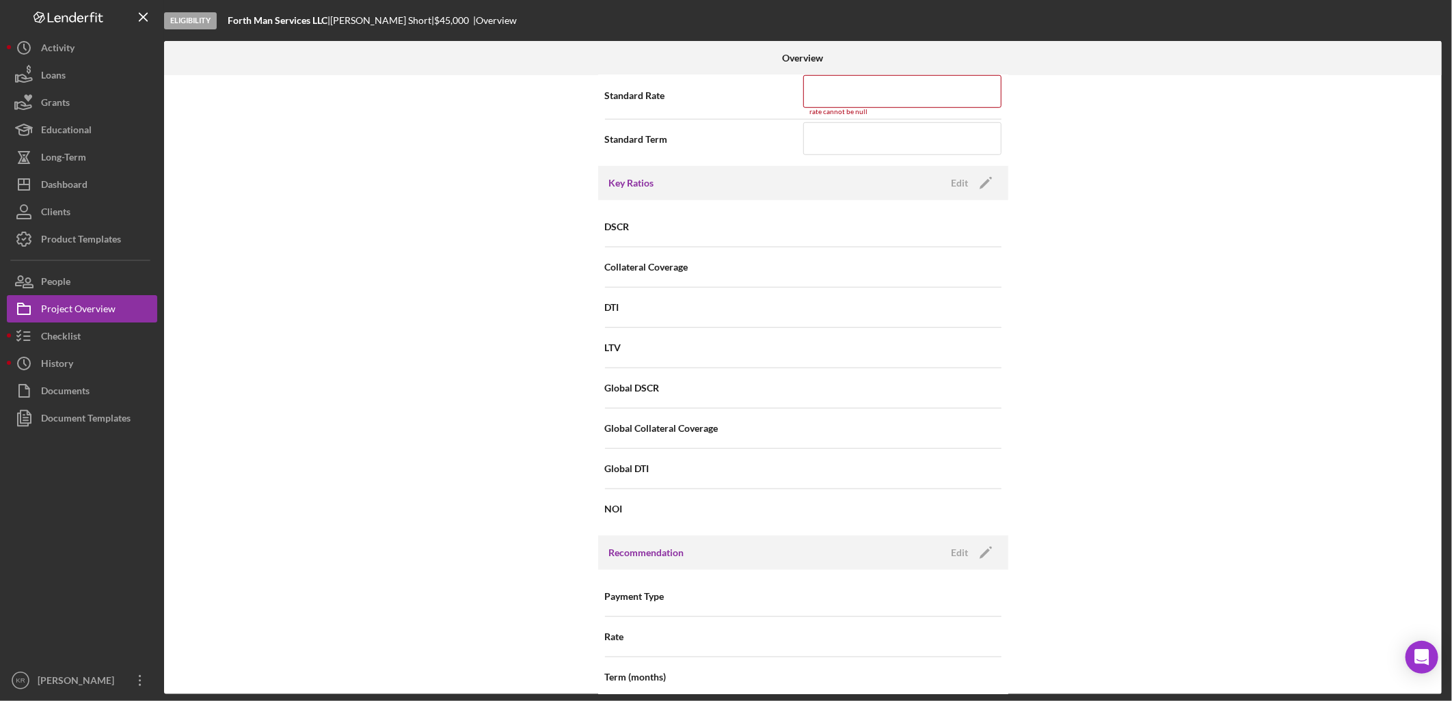
scroll to position [487, 0]
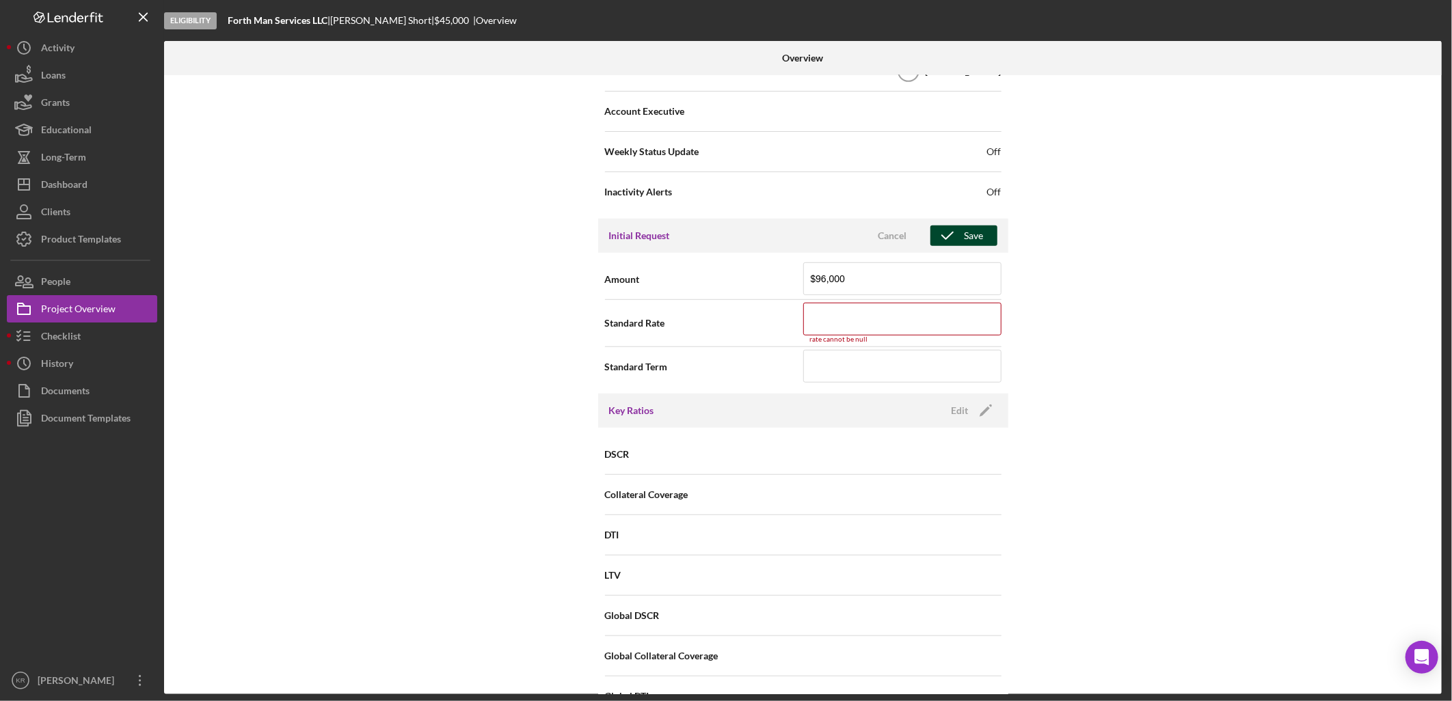
click at [967, 243] on div "Save" at bounding box center [974, 236] width 19 height 21
click at [104, 278] on button "People" at bounding box center [82, 281] width 150 height 27
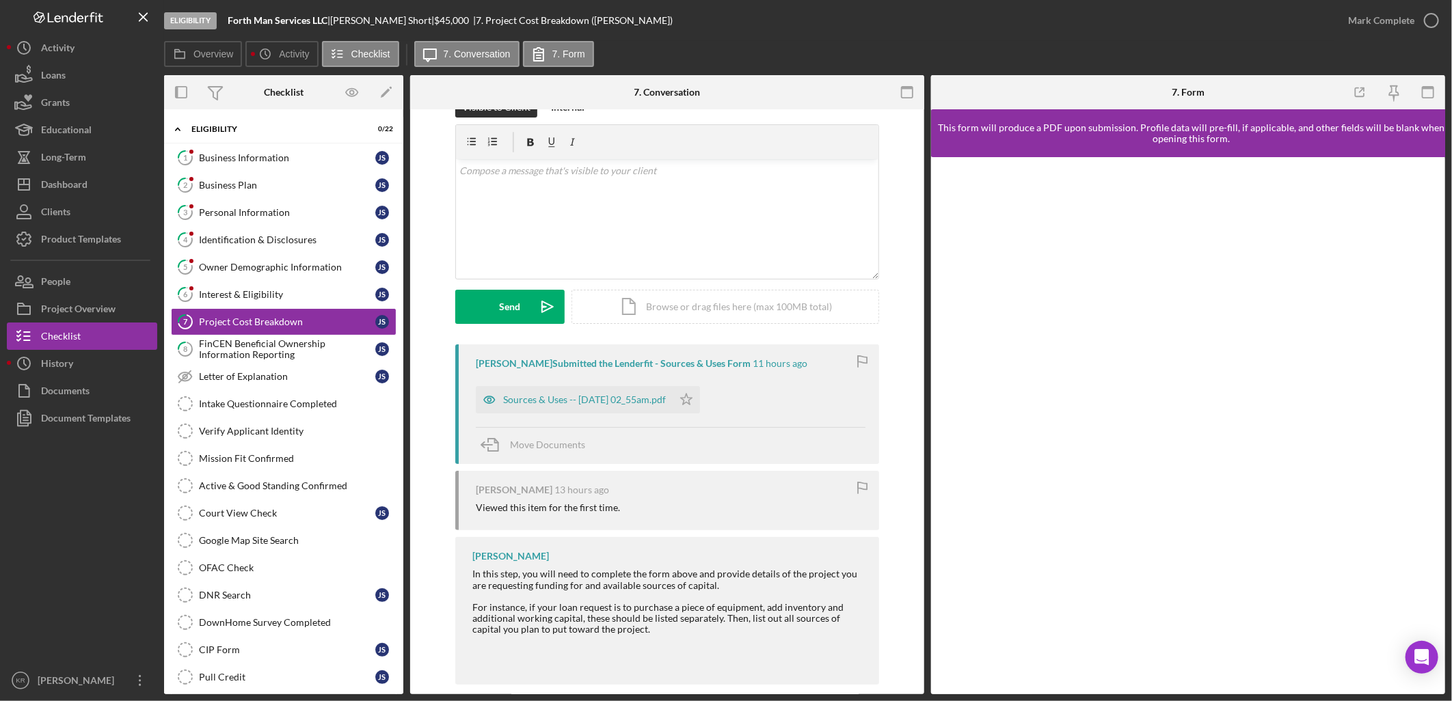
scroll to position [51, 0]
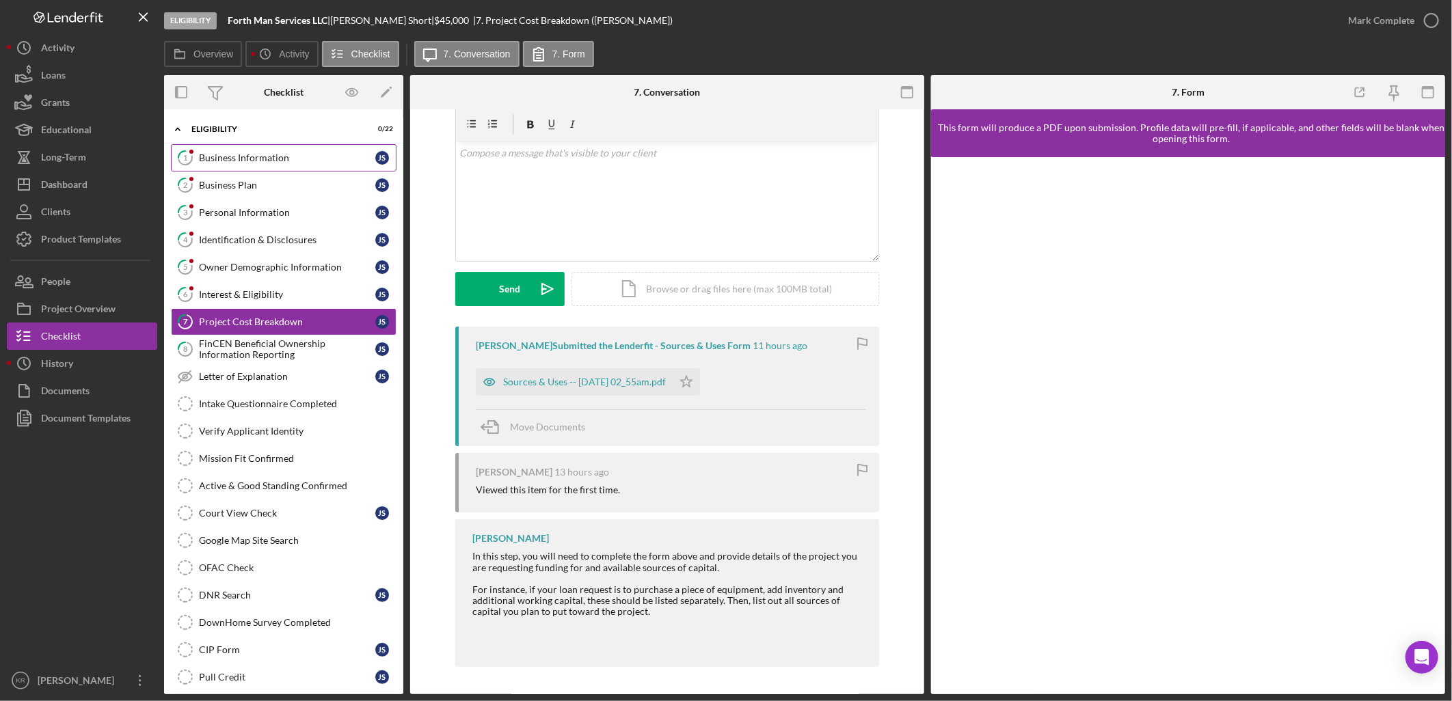
click at [238, 158] on div "Business Information" at bounding box center [287, 157] width 176 height 11
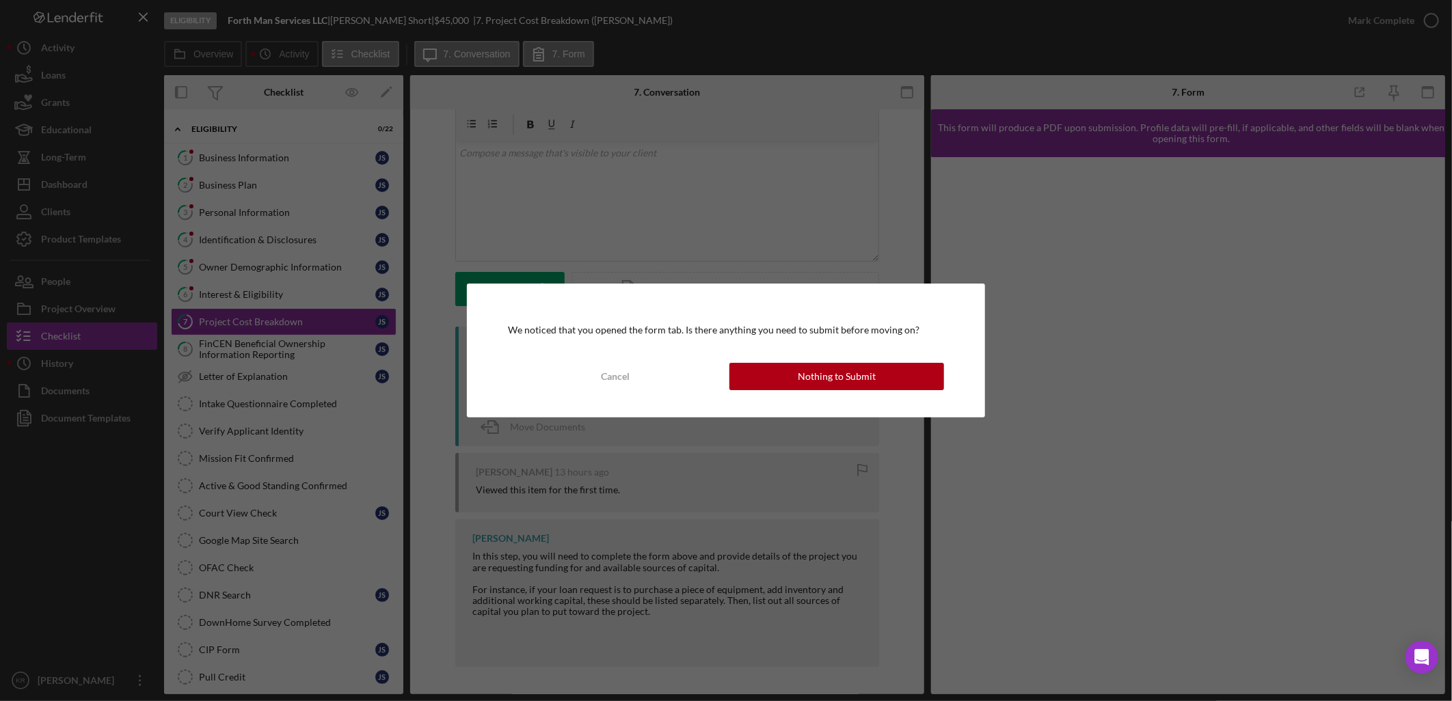
click at [788, 360] on div "We noticed that you opened the form tab. Is there anything you need to submit b…" at bounding box center [726, 351] width 518 height 134
click at [788, 371] on button "Nothing to Submit" at bounding box center [836, 376] width 215 height 27
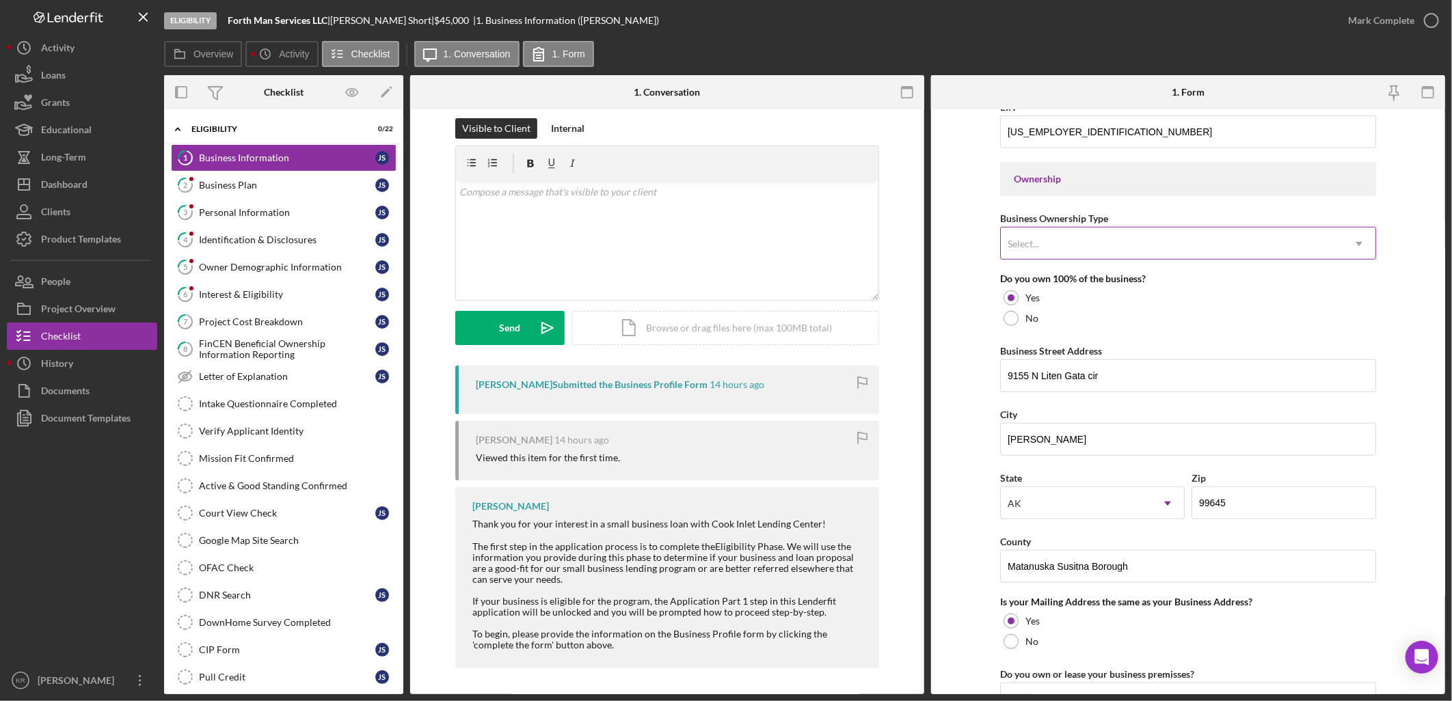
scroll to position [607, 0]
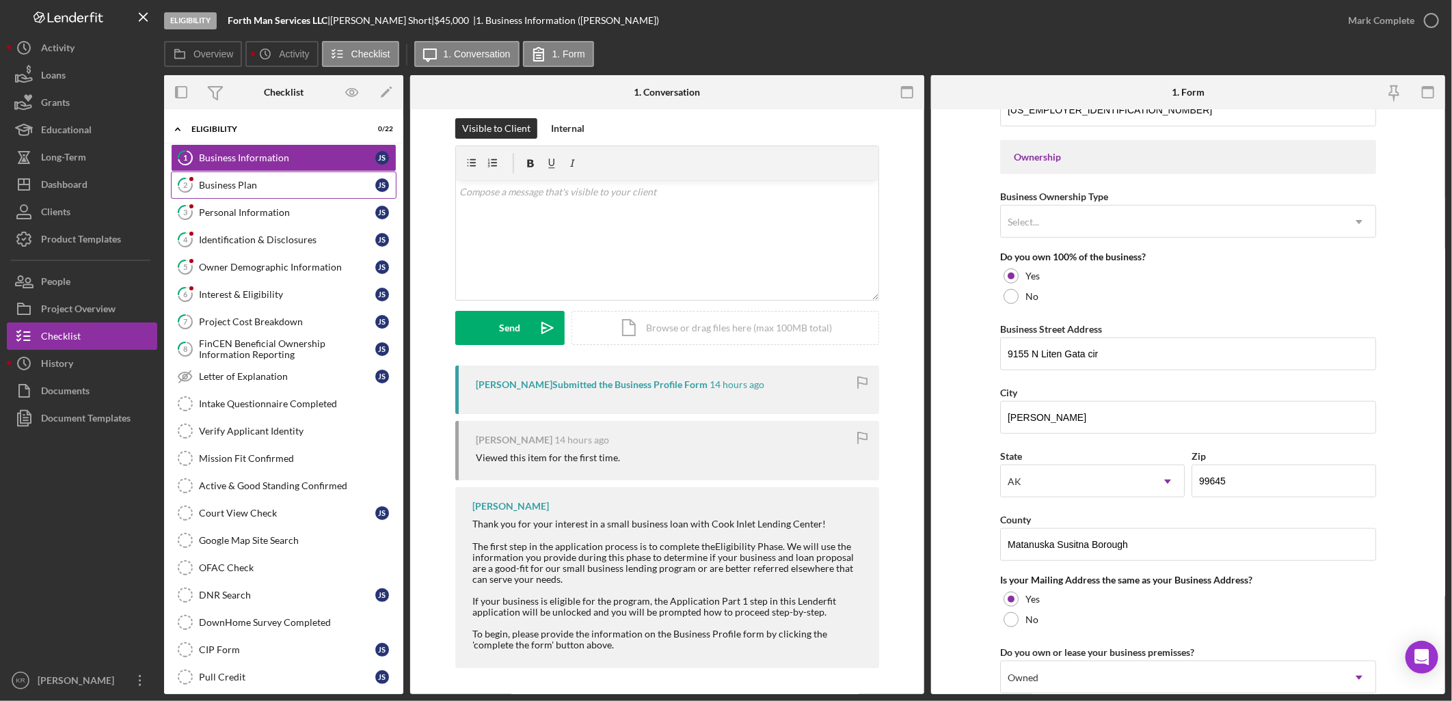
click at [231, 181] on div "Business Plan" at bounding box center [287, 185] width 176 height 11
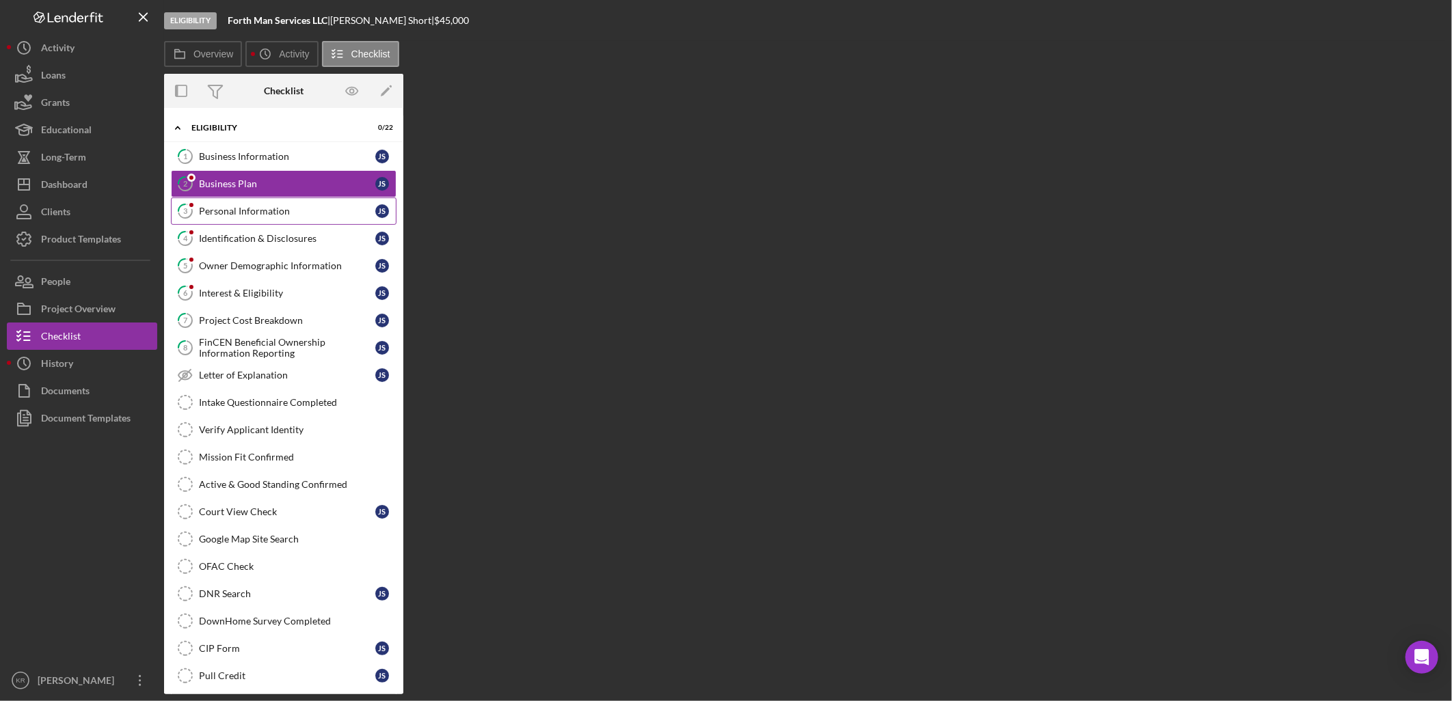
click at [262, 213] on div "Personal Information" at bounding box center [287, 211] width 176 height 11
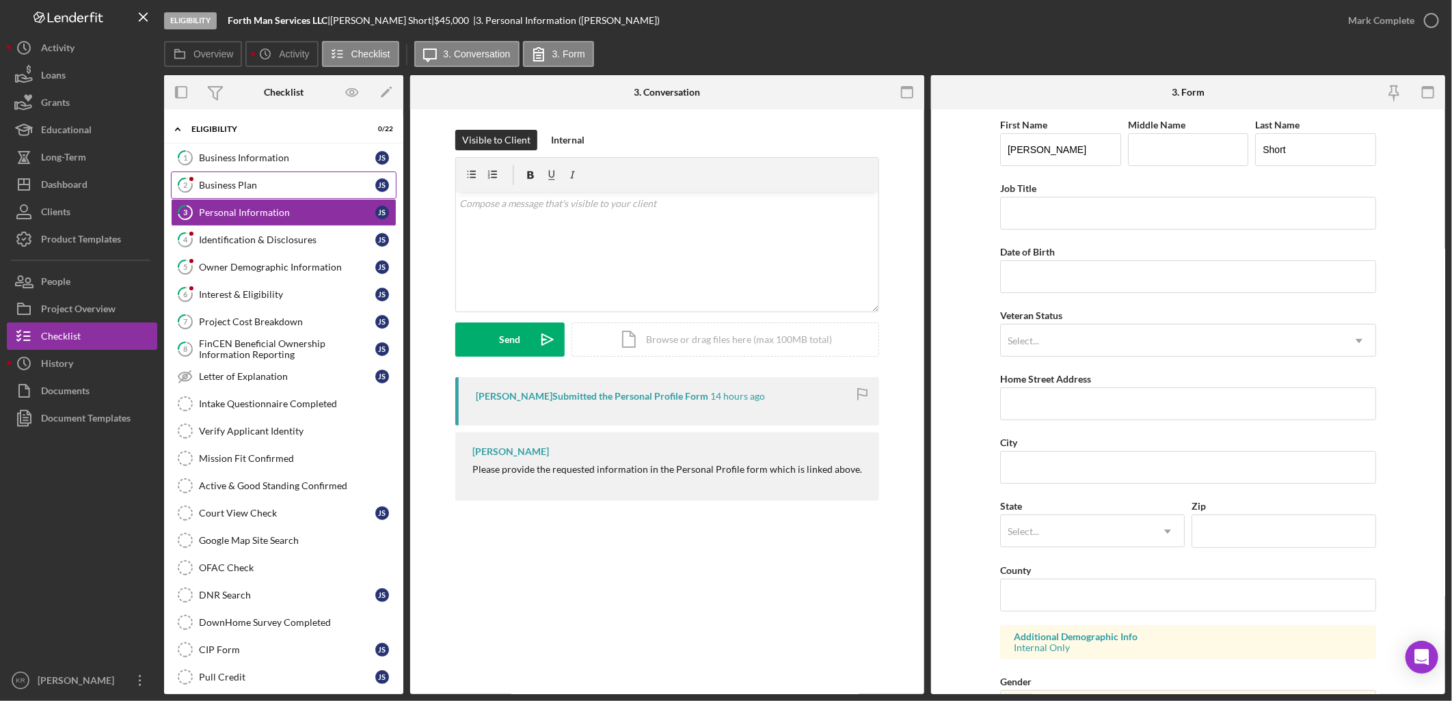
click at [312, 193] on link "2 Business Plan J S" at bounding box center [284, 185] width 226 height 27
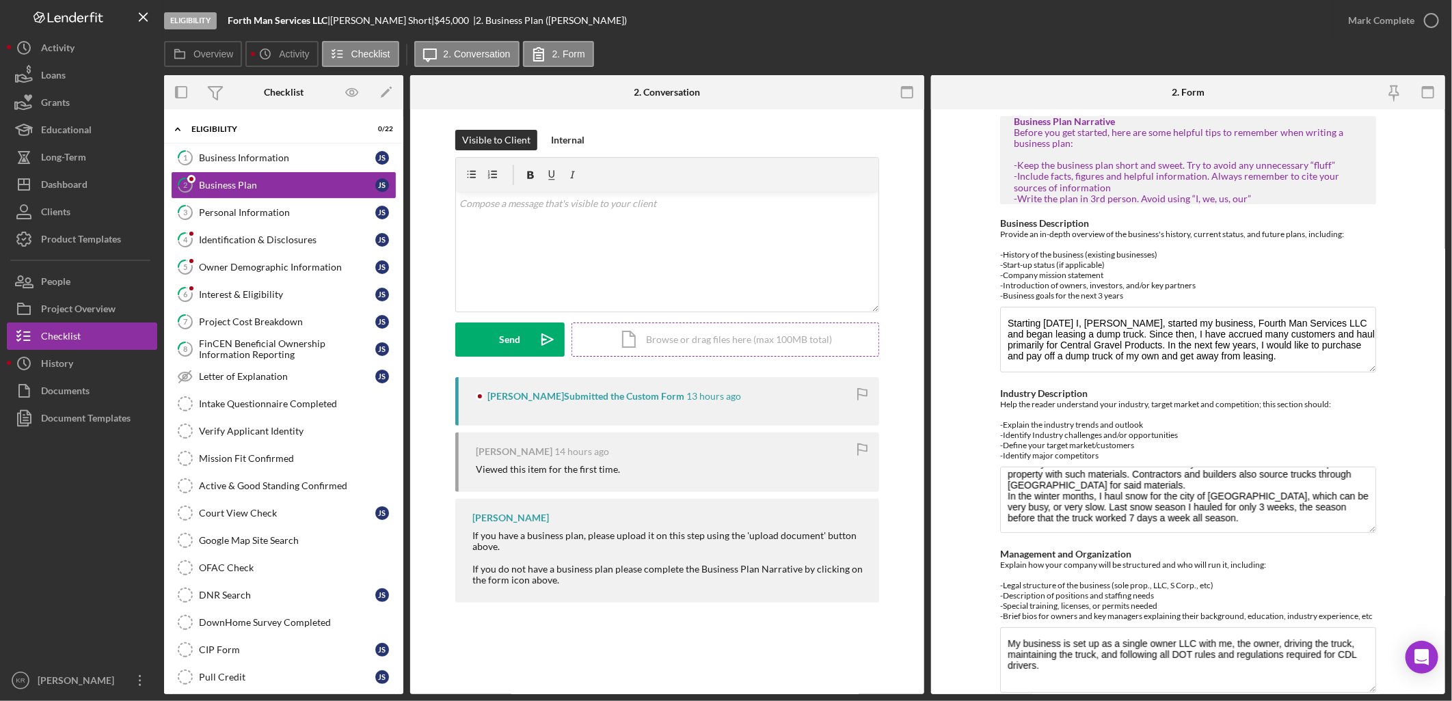
scroll to position [43, 0]
click at [308, 214] on div "Personal Information" at bounding box center [287, 212] width 176 height 11
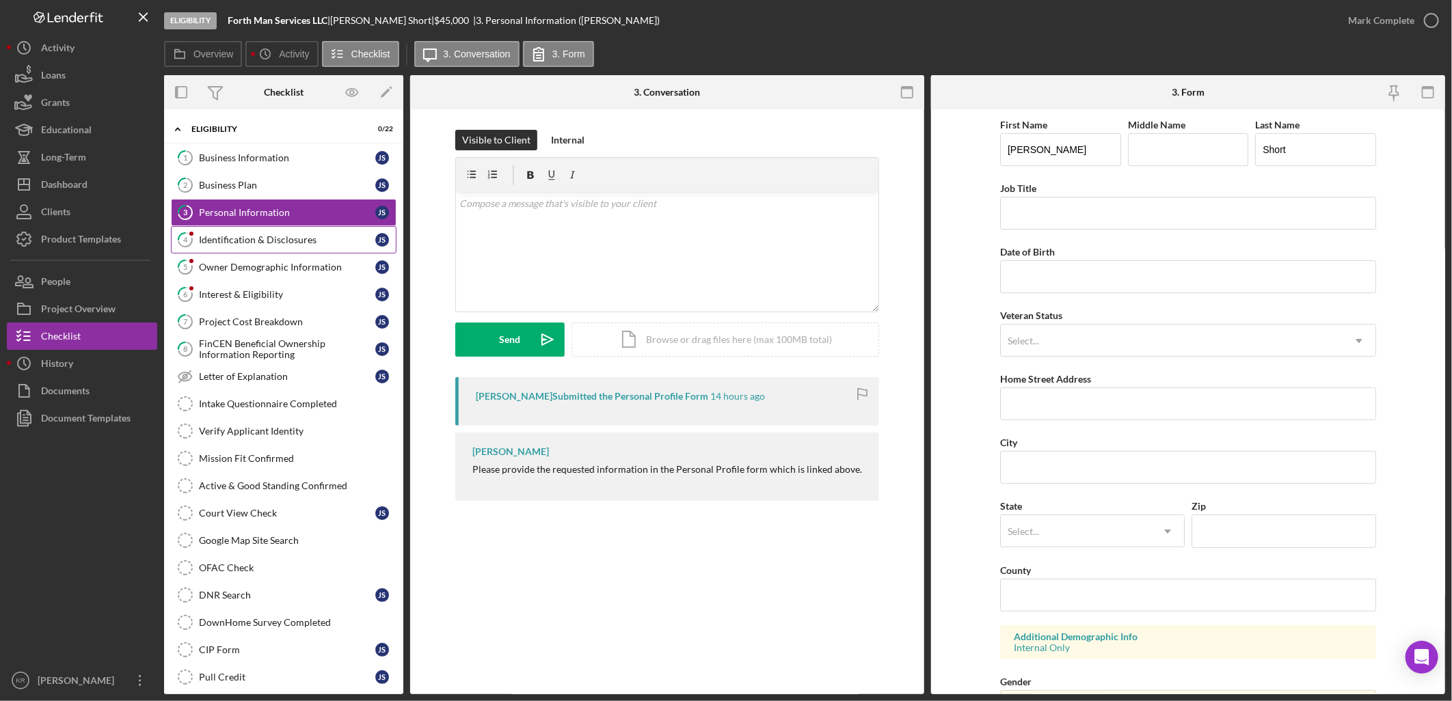
click at [304, 240] on div "Identification & Disclosures" at bounding box center [287, 239] width 176 height 11
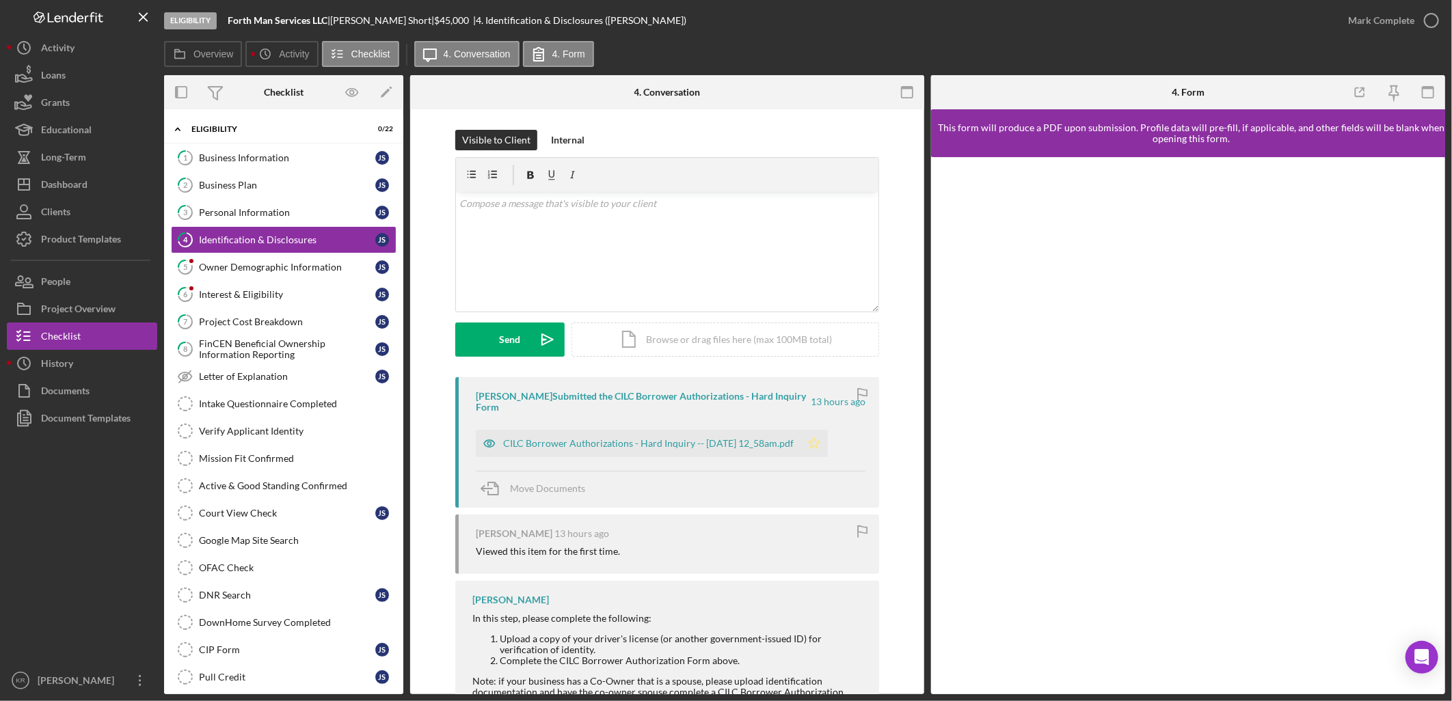
click at [820, 438] on polygon "button" at bounding box center [815, 443] width 12 height 11
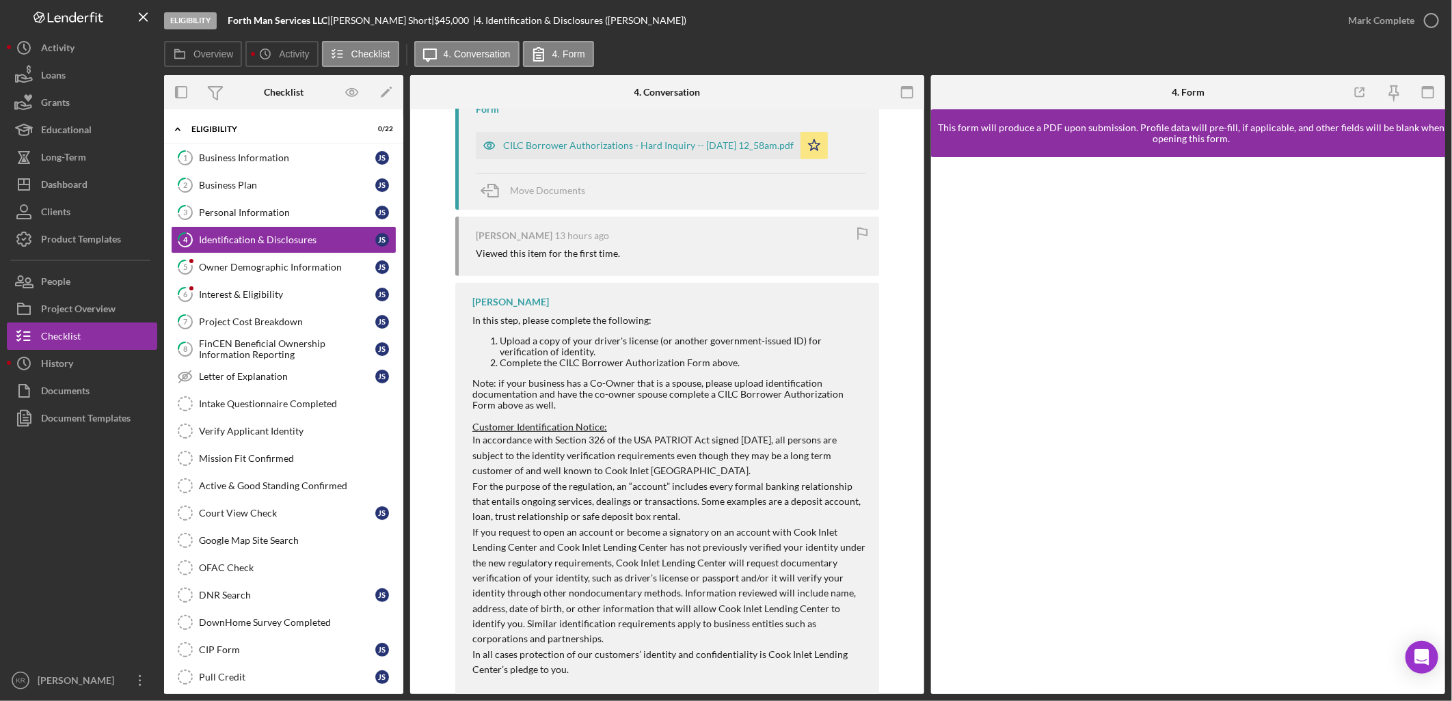
scroll to position [299, 0]
click at [295, 183] on div "Business Plan" at bounding box center [287, 185] width 176 height 11
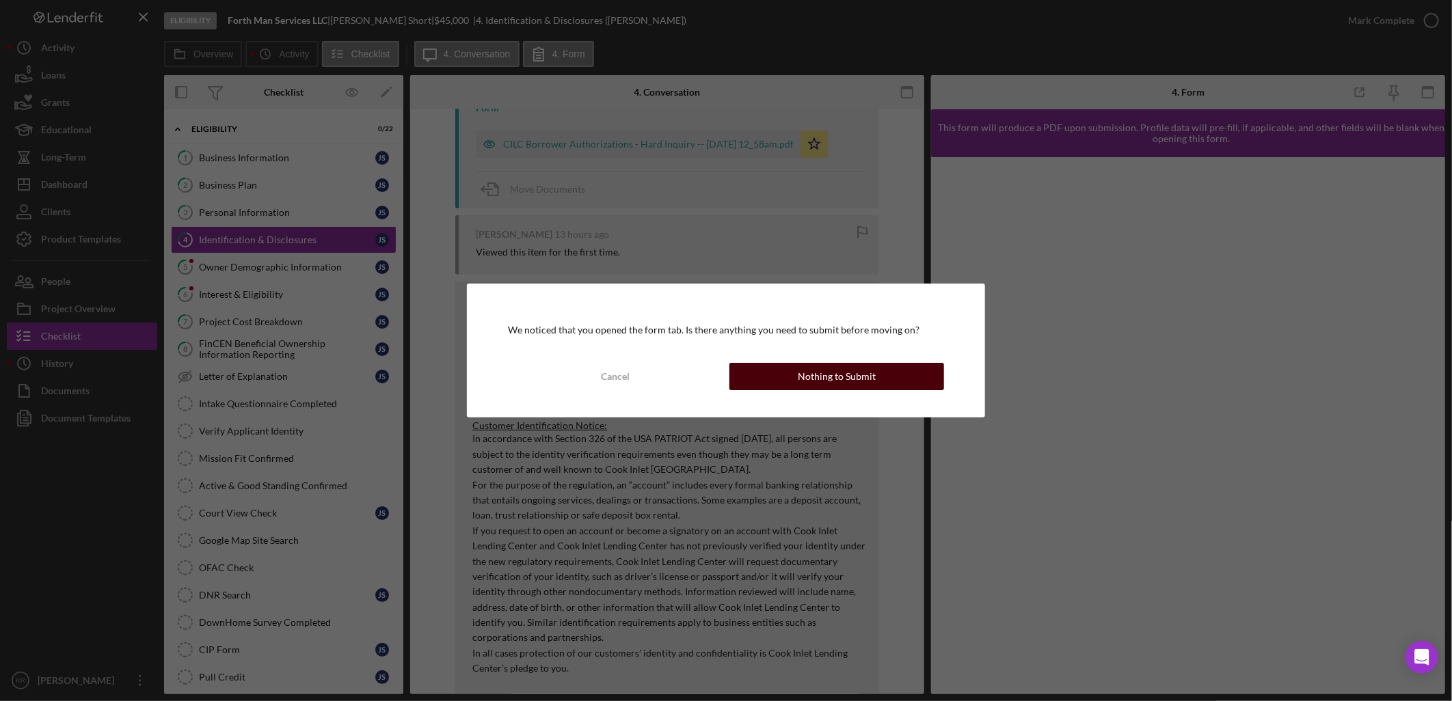
click at [774, 366] on button "Nothing to Submit" at bounding box center [836, 376] width 215 height 27
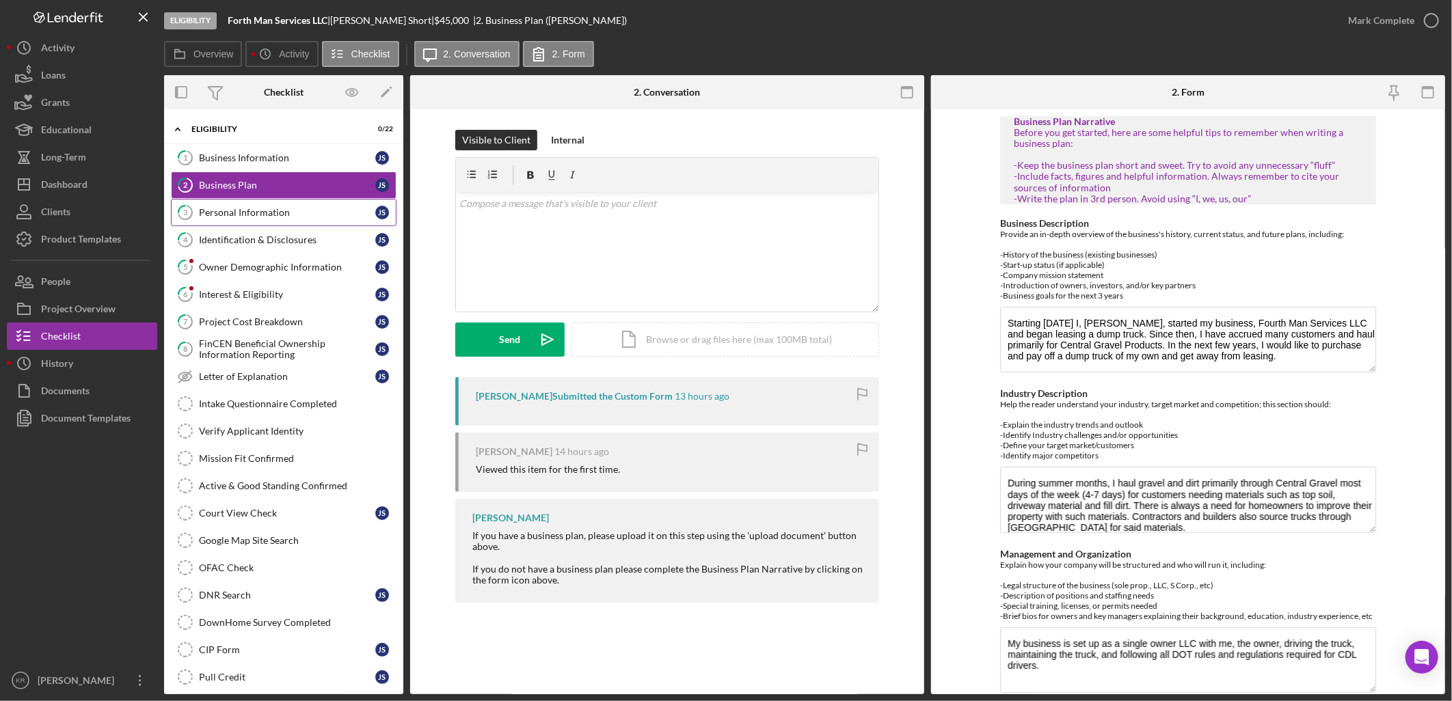
click at [323, 215] on div "Personal Information" at bounding box center [287, 212] width 176 height 11
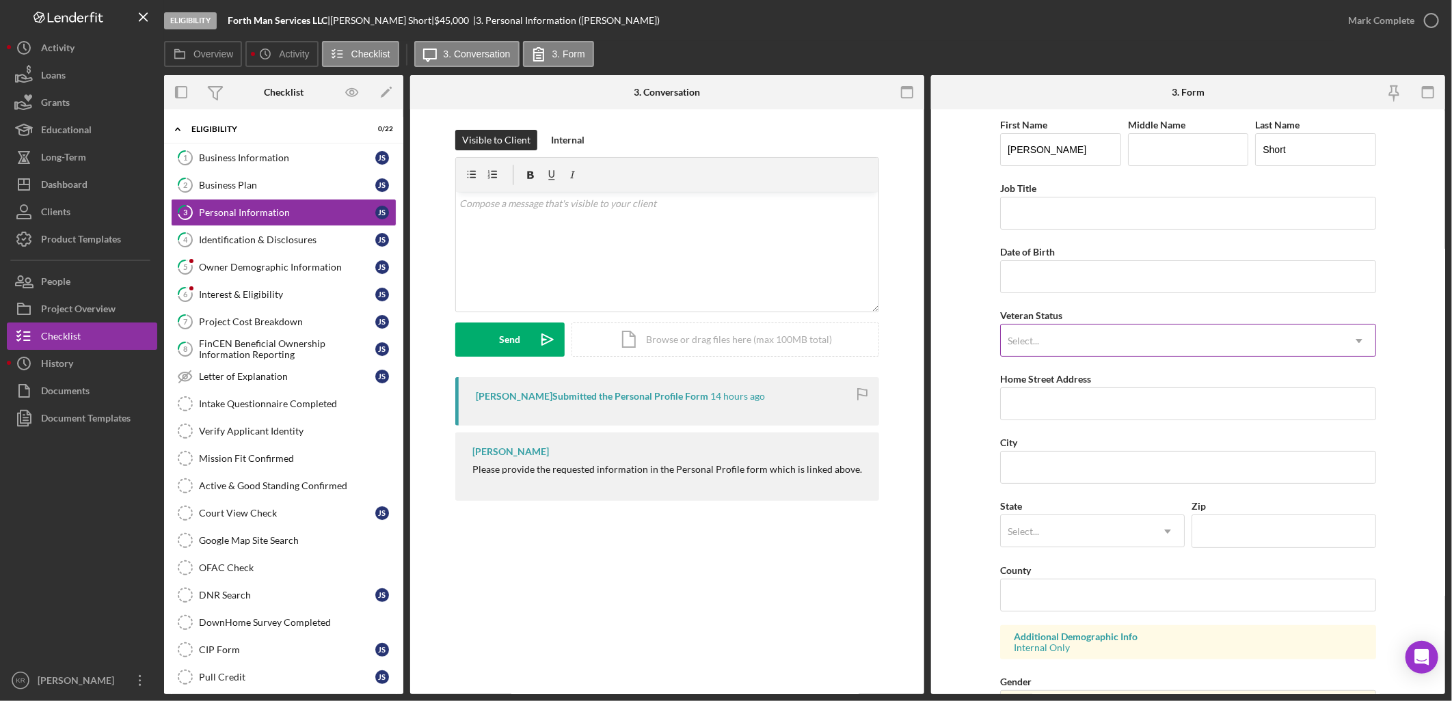
click at [1172, 340] on div "Select..." at bounding box center [1172, 340] width 342 height 31
click at [973, 286] on form "First Name [PERSON_NAME] Middle Name Last Name Short Job Title Date of Birth Ve…" at bounding box center [1188, 401] width 514 height 585
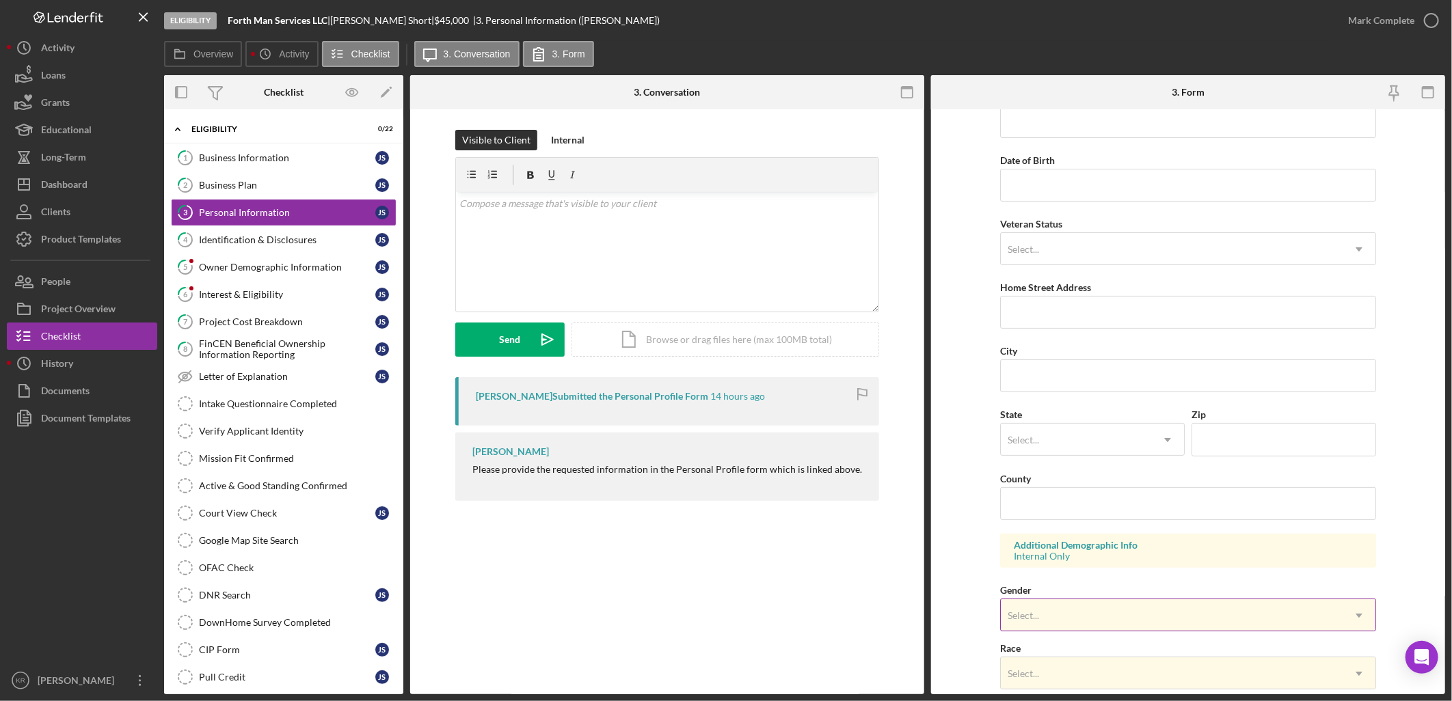
scroll to position [228, 0]
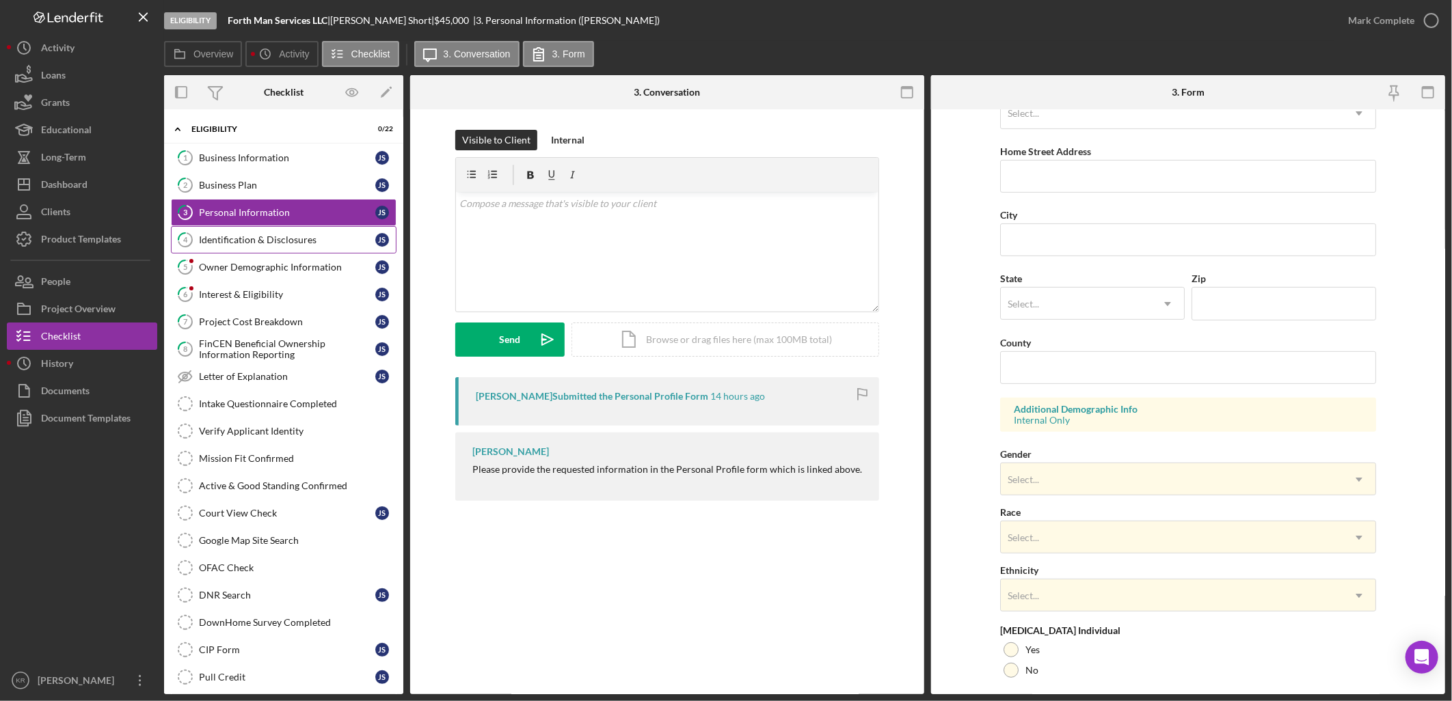
click at [278, 234] on div "Identification & Disclosures" at bounding box center [287, 239] width 176 height 11
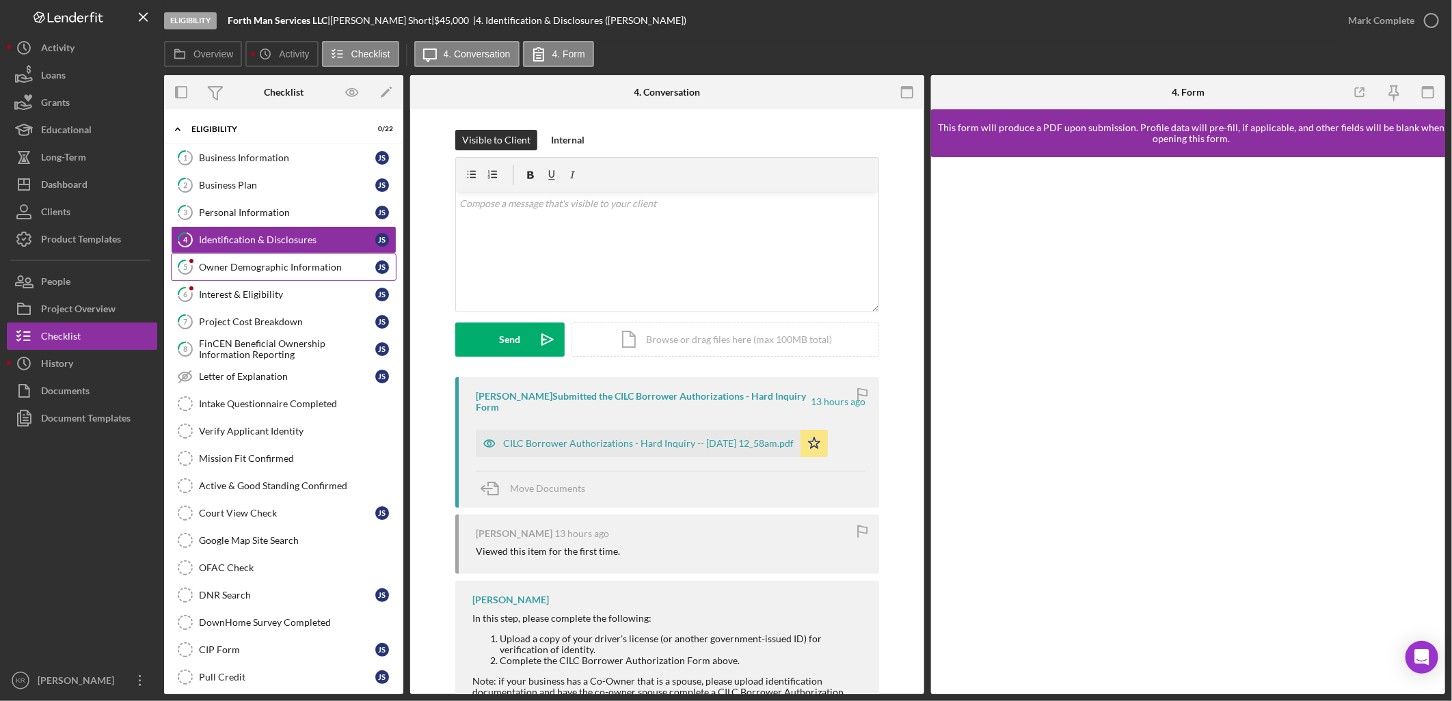
click at [297, 260] on link "5 Owner Demographic Information J S" at bounding box center [284, 267] width 226 height 27
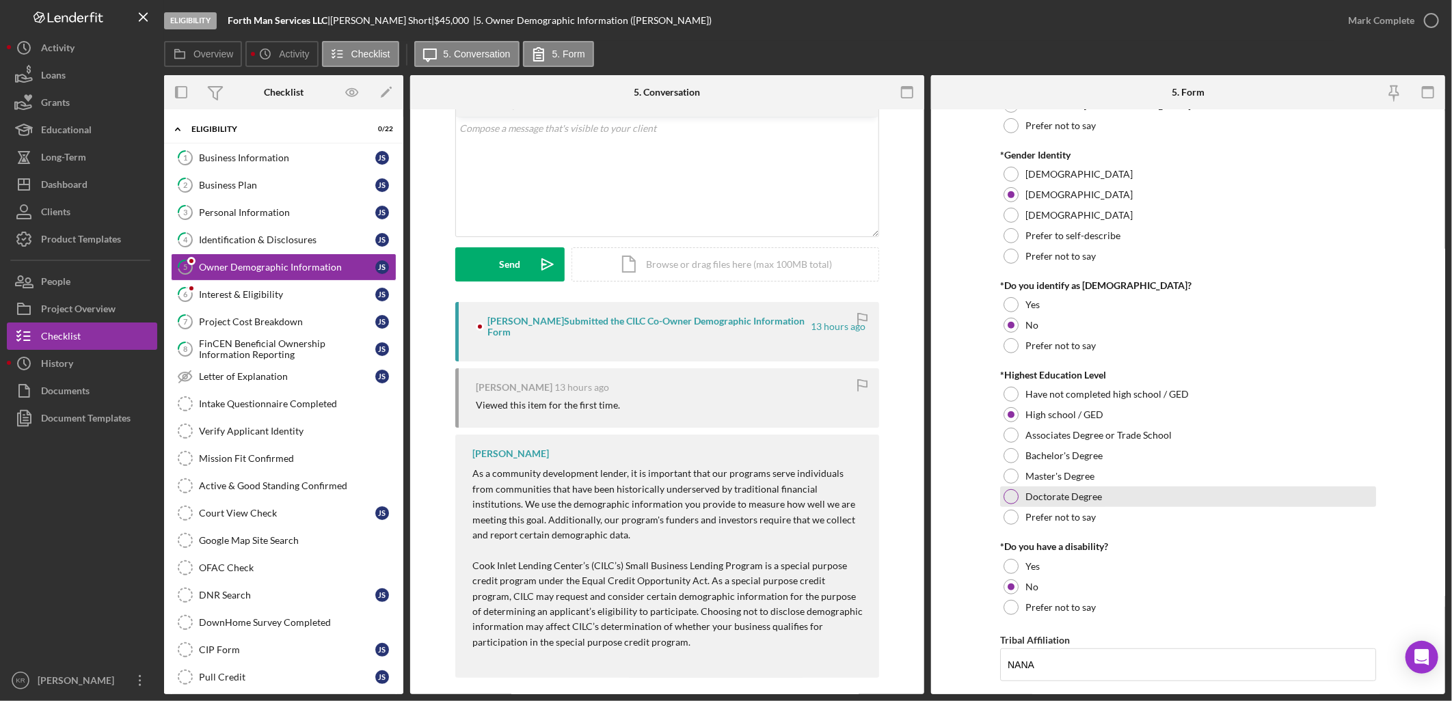
scroll to position [600, 0]
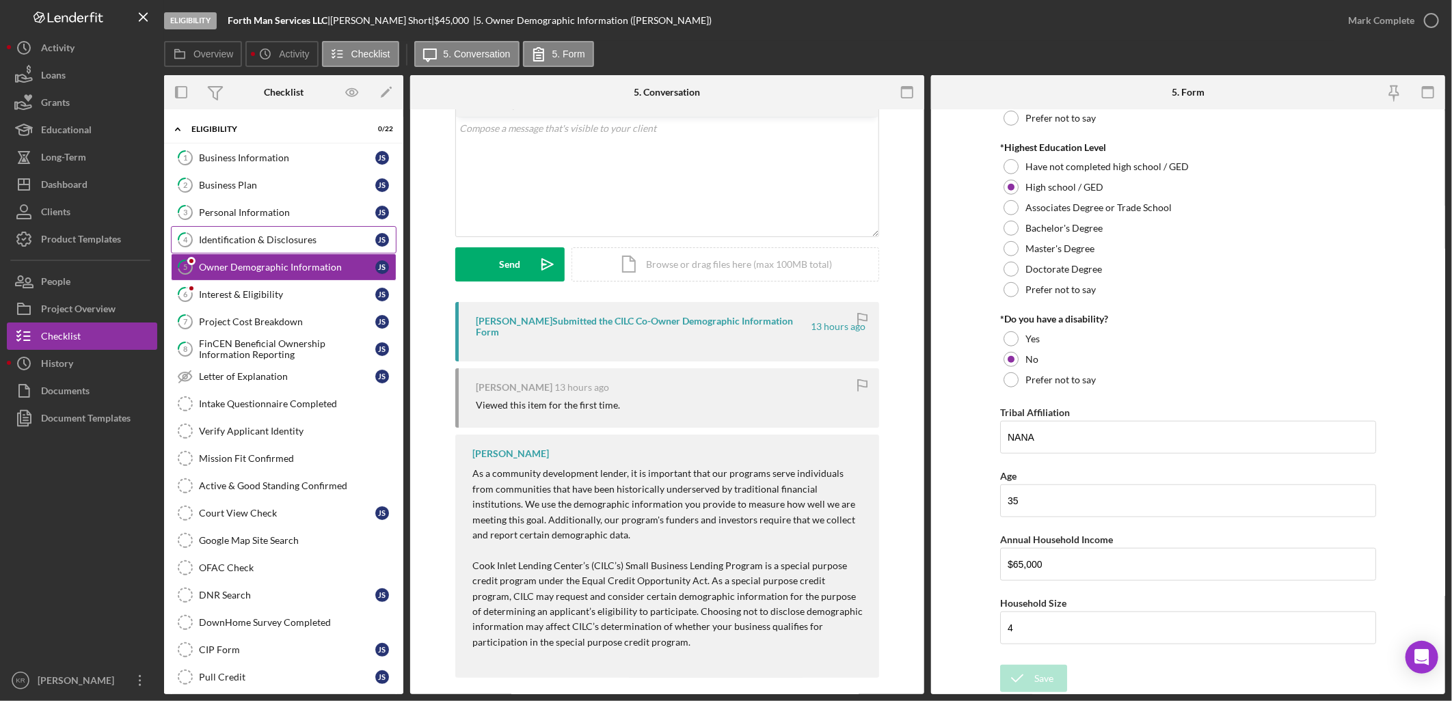
click at [310, 232] on link "4 Identification & Disclosures J S" at bounding box center [284, 239] width 226 height 27
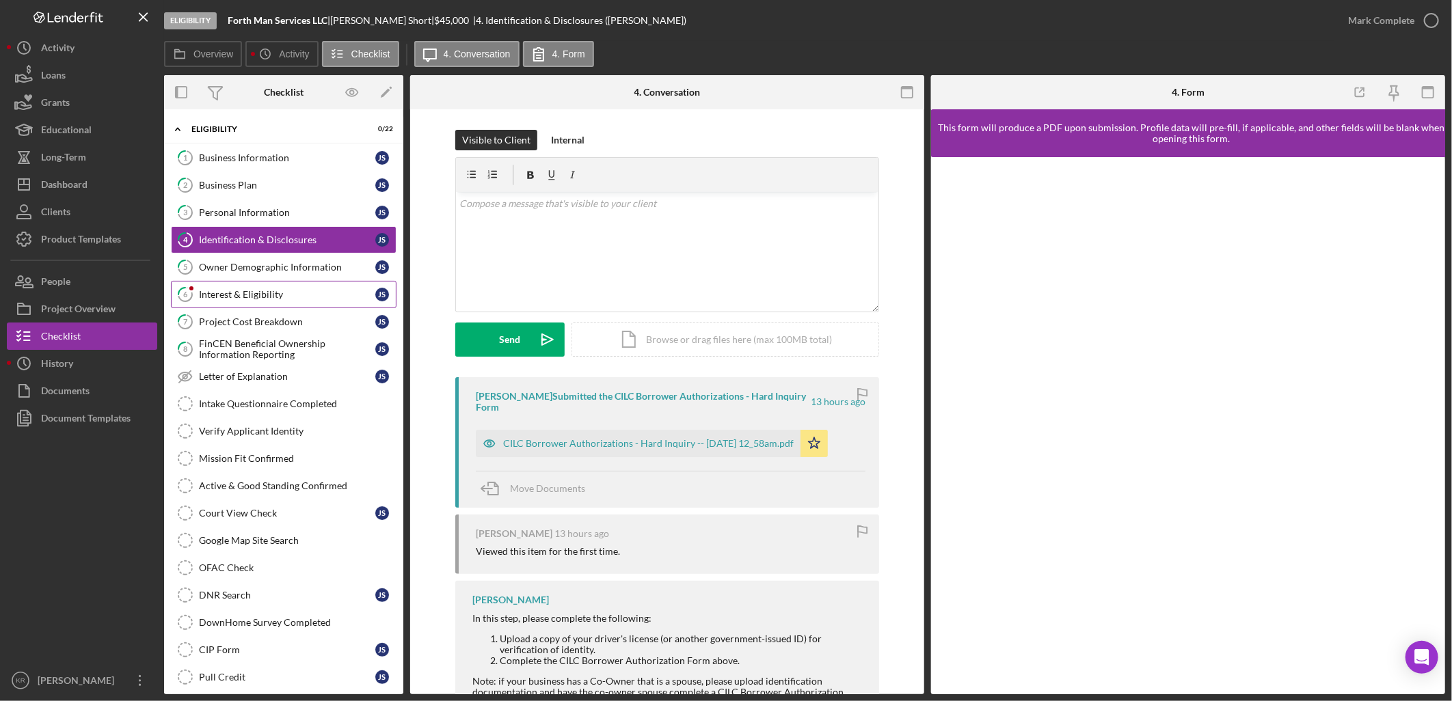
click at [277, 297] on div "Interest & Eligibility" at bounding box center [287, 294] width 176 height 11
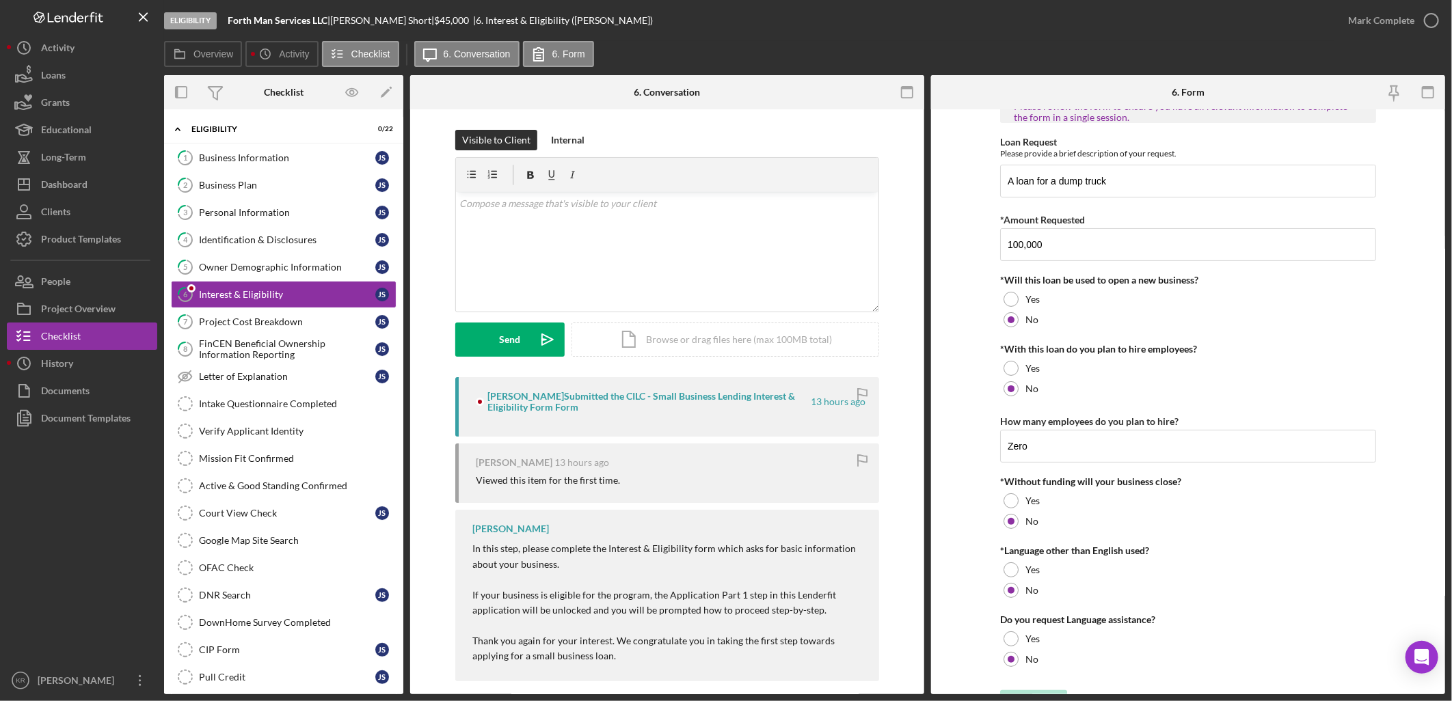
scroll to position [73, 0]
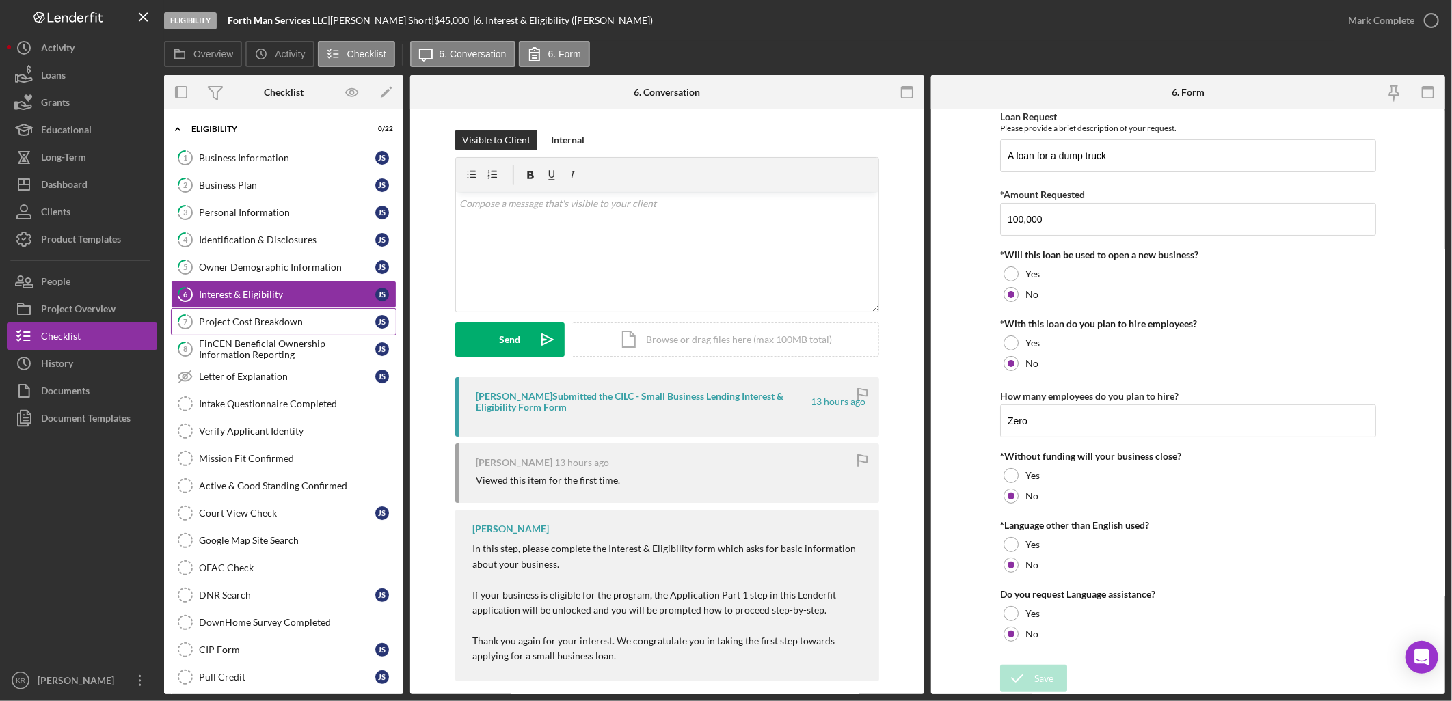
click at [231, 330] on link "7 Project Cost Breakdown [PERSON_NAME]" at bounding box center [284, 321] width 226 height 27
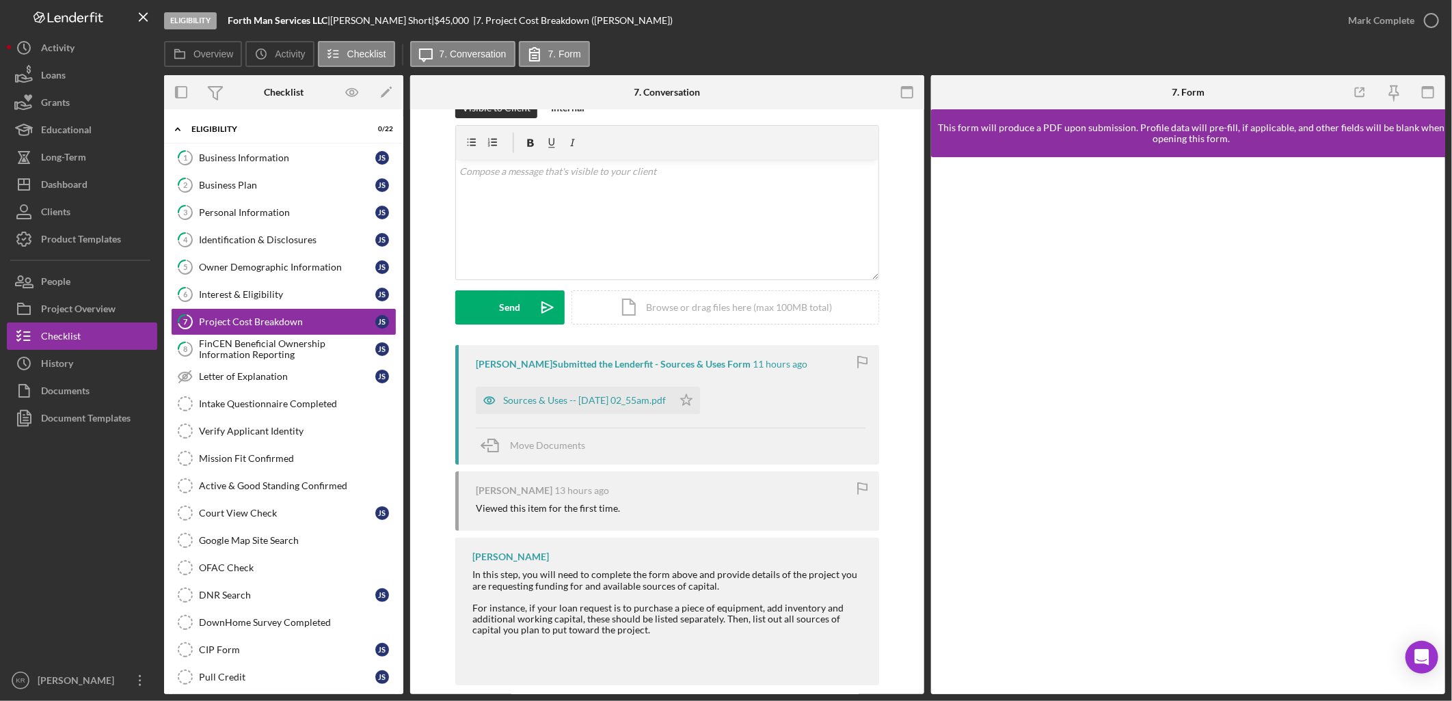
scroll to position [51, 0]
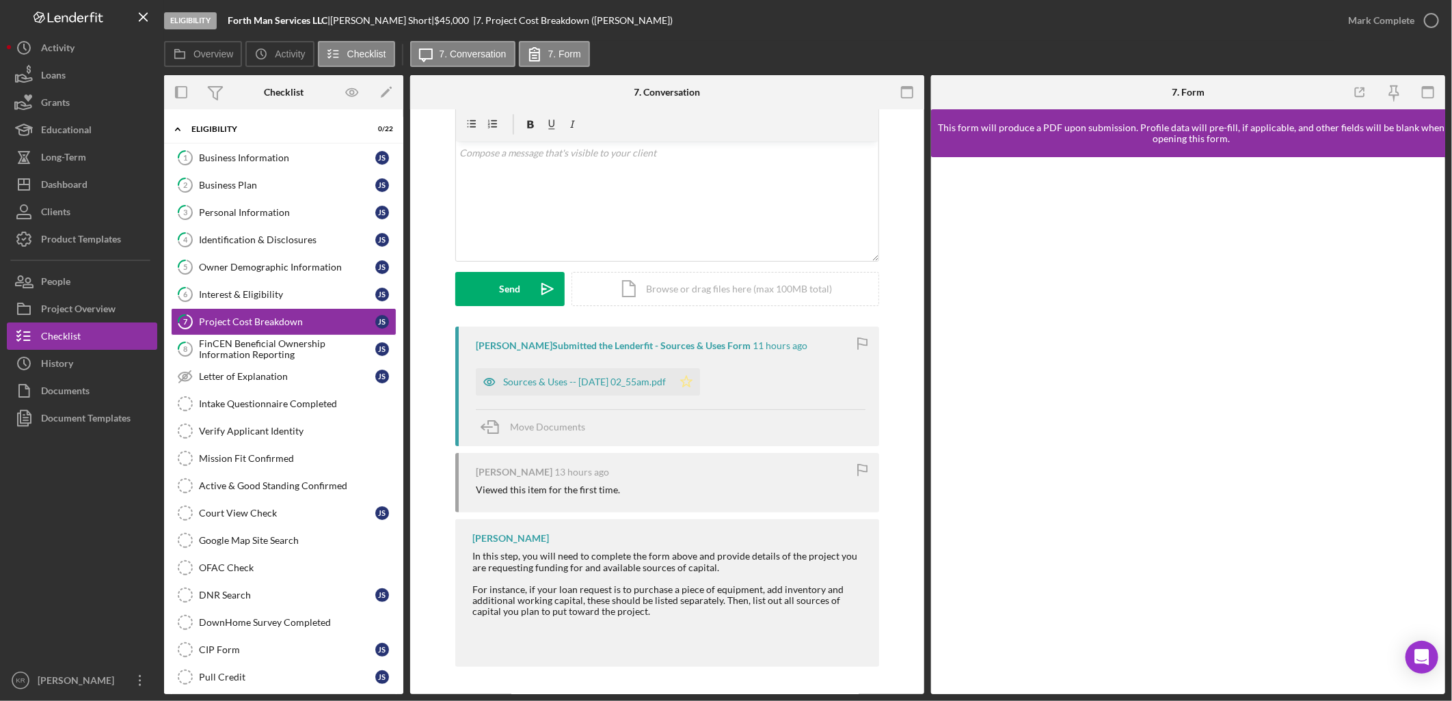
click at [700, 381] on icon "Icon/Star" at bounding box center [686, 381] width 27 height 27
click at [291, 349] on div "FinCEN Beneficial Ownership Information Reporting" at bounding box center [287, 349] width 176 height 22
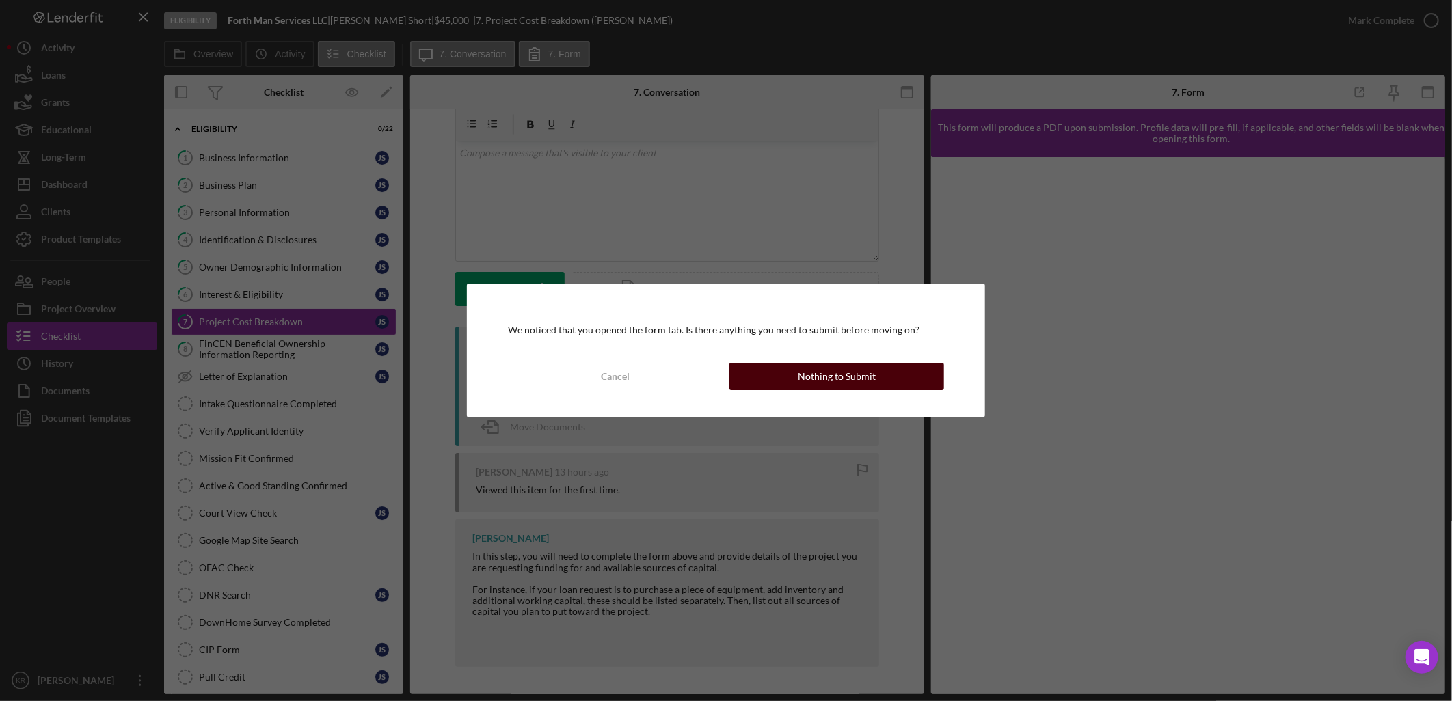
click at [898, 385] on button "Nothing to Submit" at bounding box center [836, 376] width 215 height 27
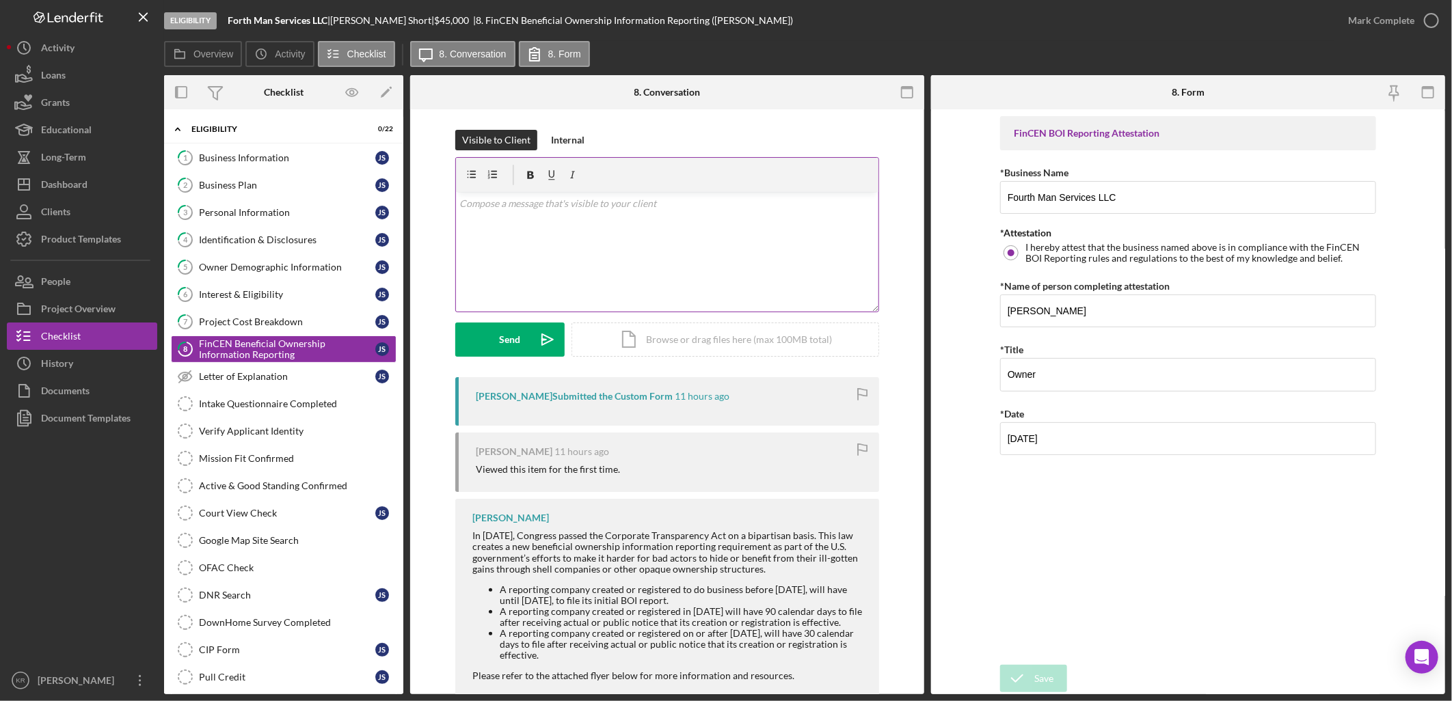
click at [632, 224] on div "v Color teal Color pink Remove color Add row above Add row below Add column bef…" at bounding box center [667, 252] width 422 height 120
click at [1372, 27] on div "Mark Complete" at bounding box center [1381, 20] width 66 height 27
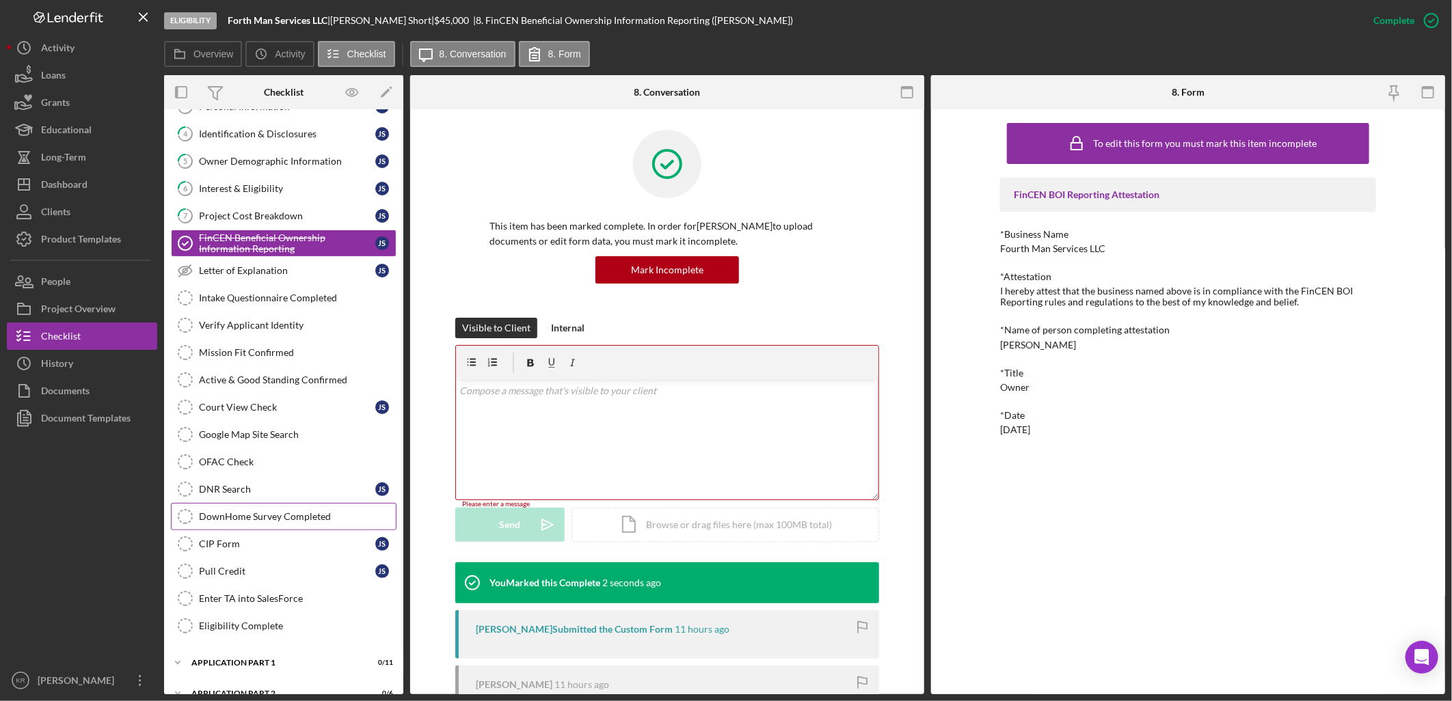
scroll to position [252, 0]
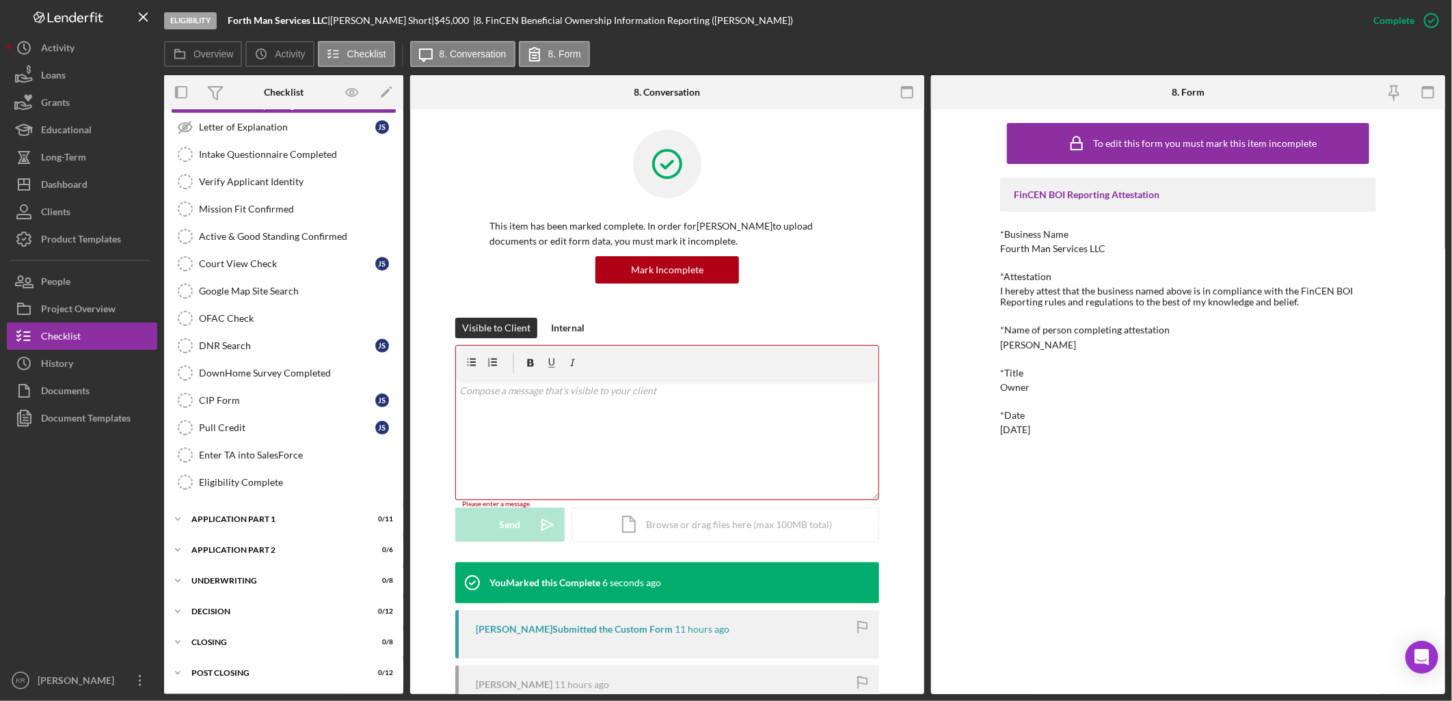
click at [1043, 581] on div "To edit this form you must mark this item incomplete FinCEN BOI Reporting Attes…" at bounding box center [1188, 402] width 376 height 572
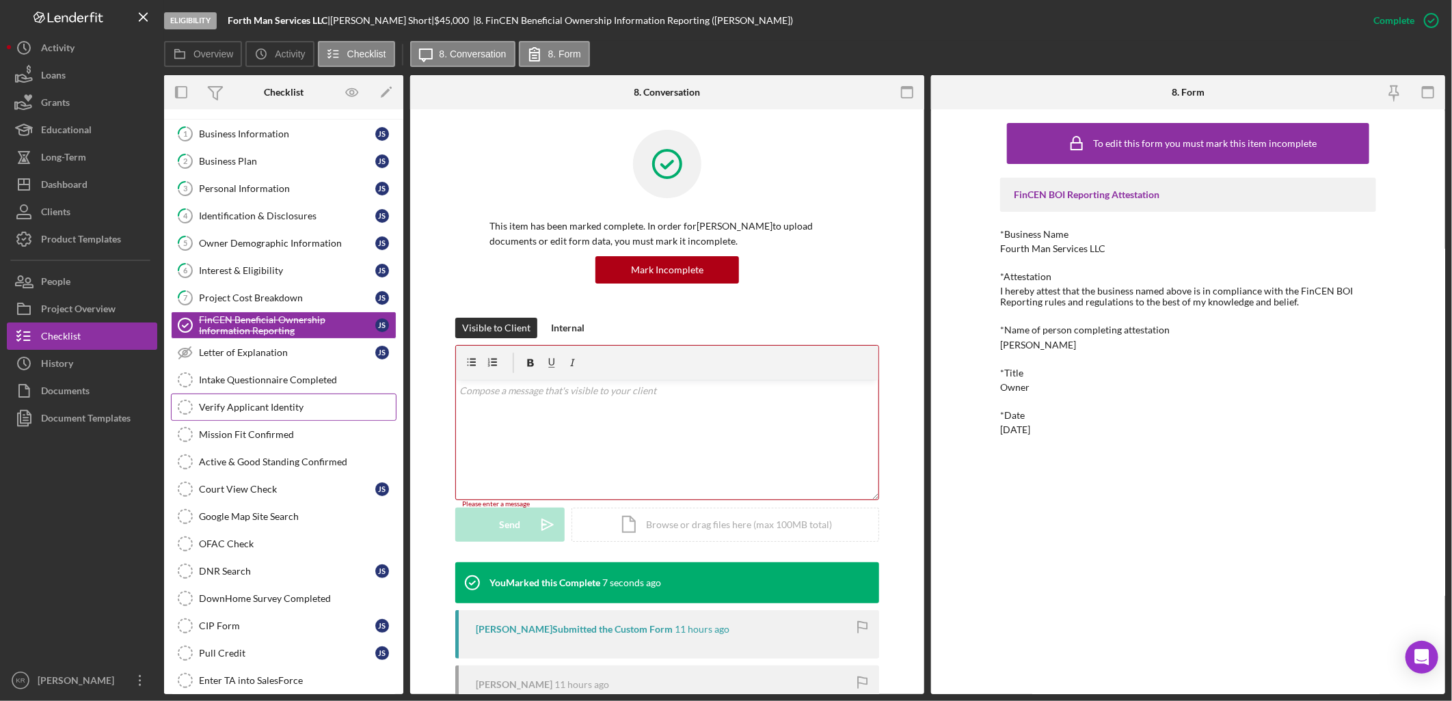
scroll to position [0, 0]
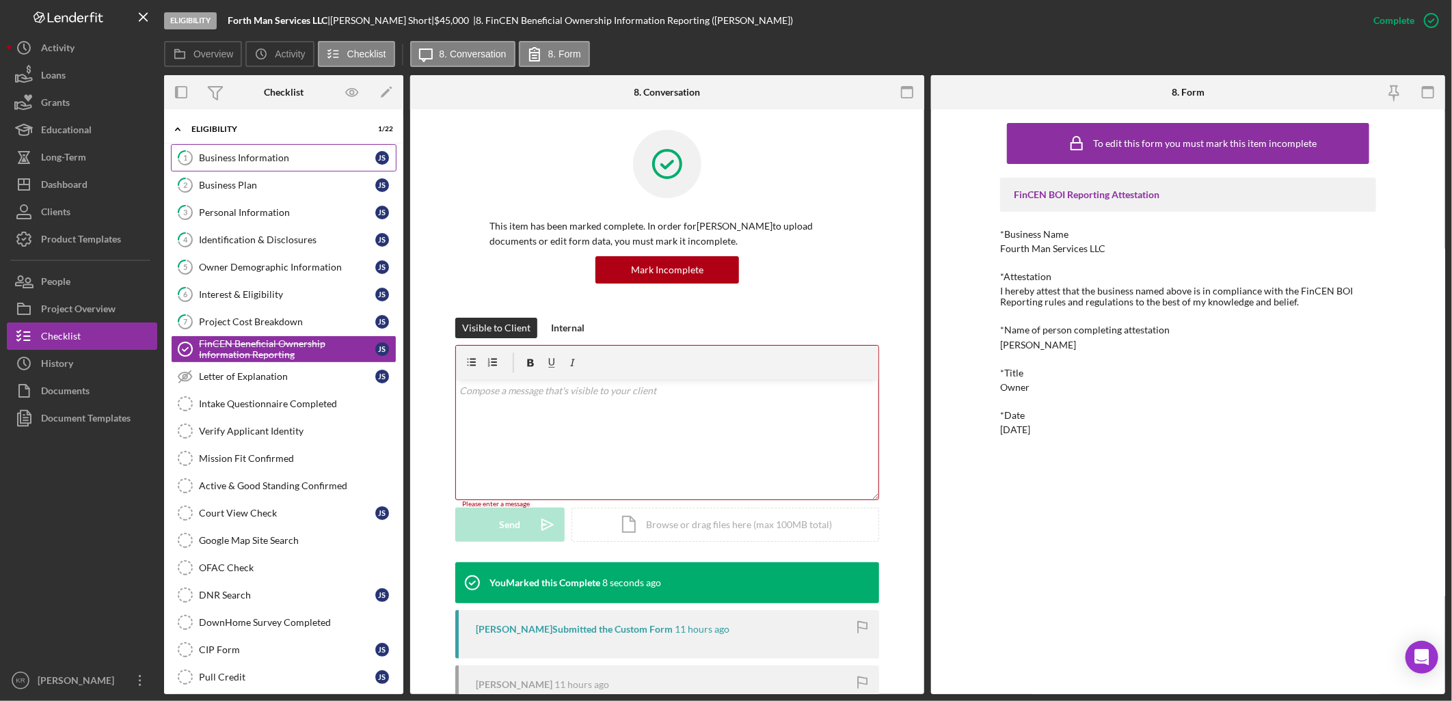
click at [308, 159] on div "Business Information" at bounding box center [287, 157] width 176 height 11
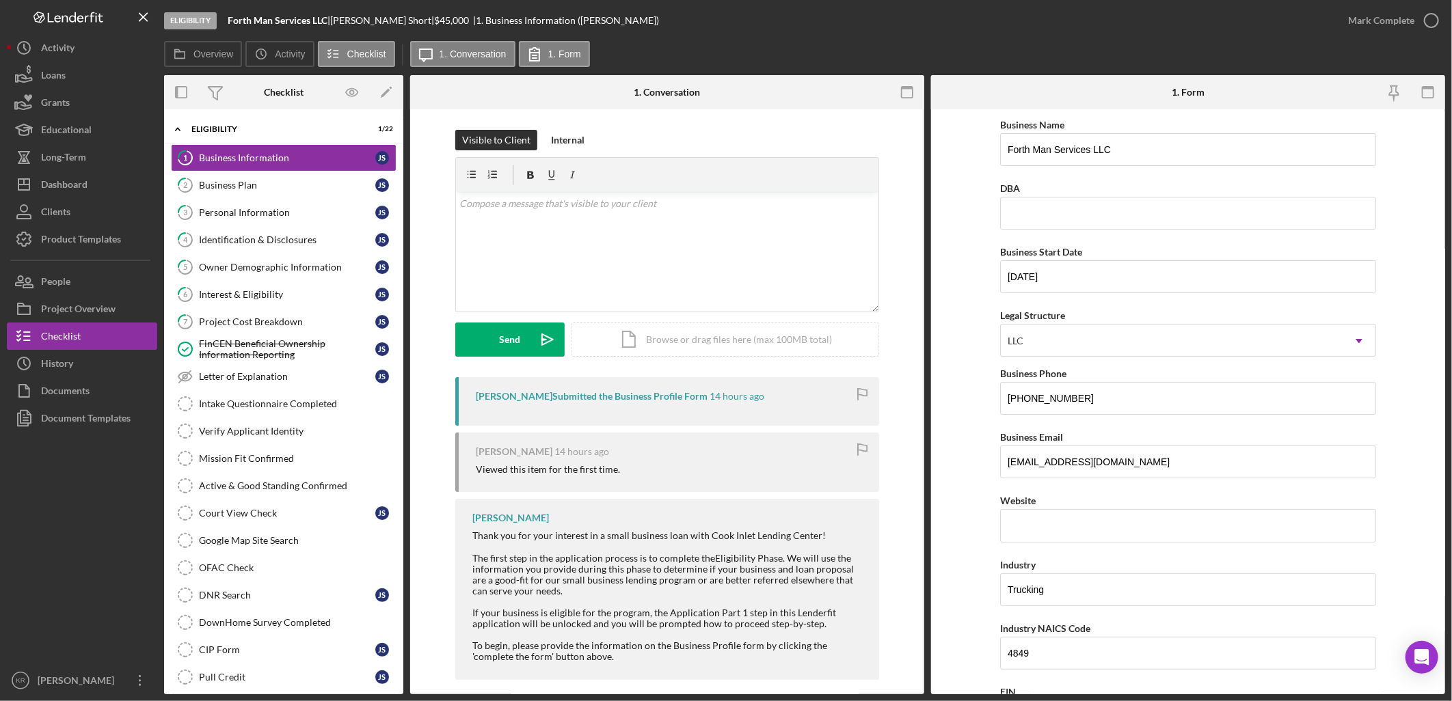
scroll to position [252, 0]
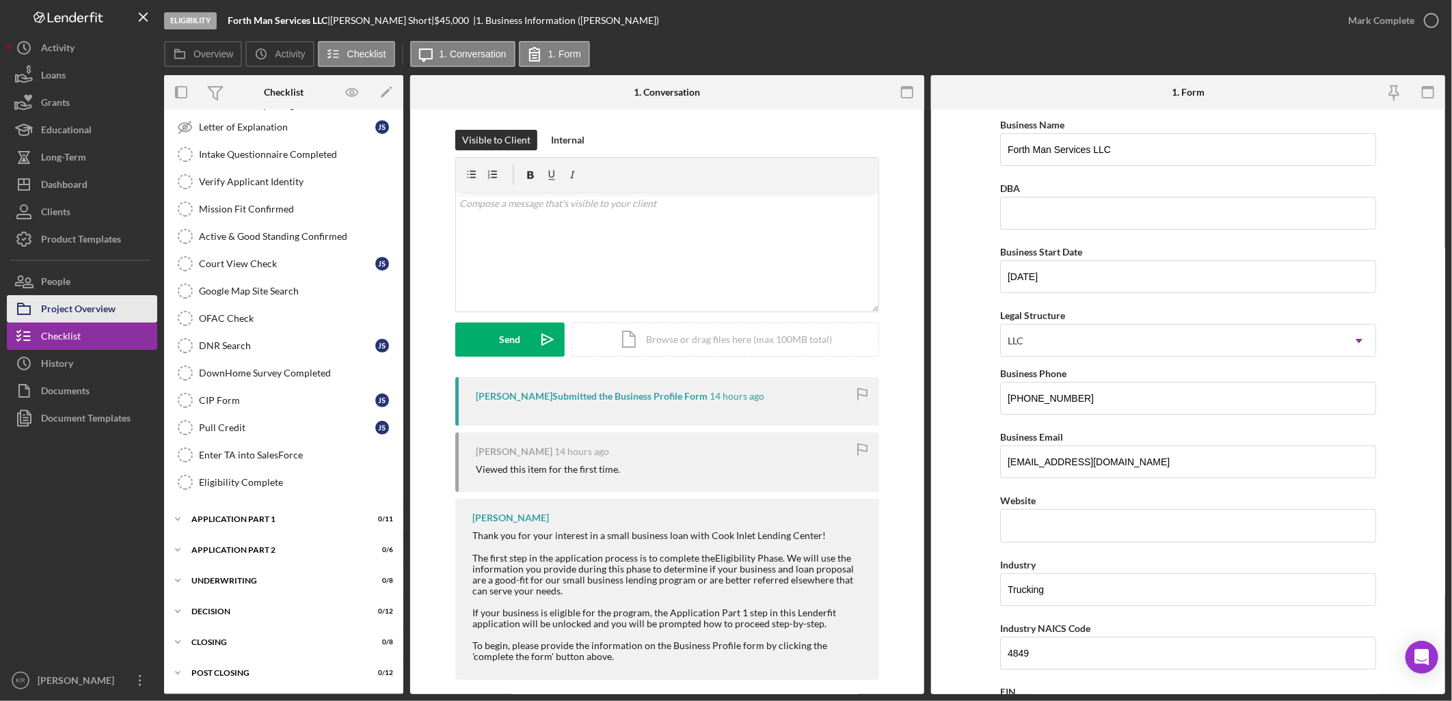
click at [73, 303] on div "Project Overview" at bounding box center [78, 310] width 75 height 31
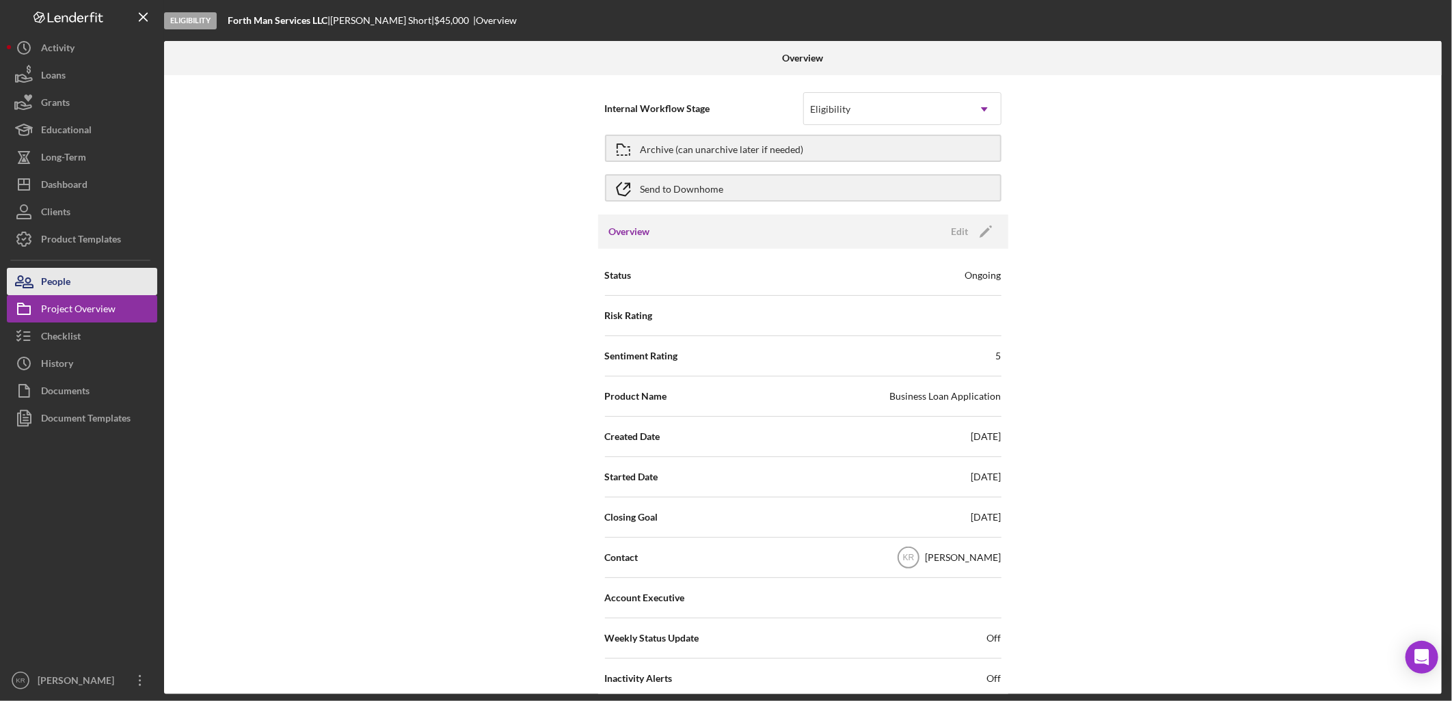
click at [42, 288] on div "People" at bounding box center [55, 283] width 29 height 31
